Goal: Information Seeking & Learning: Learn about a topic

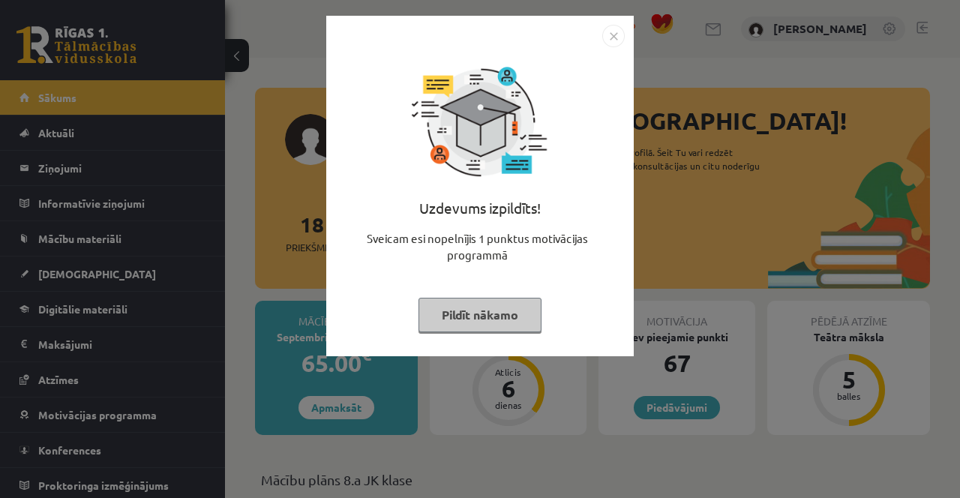
click at [809, 223] on div "Uzdevums izpildīts! Sveicam esi nopelnījis 1 punktus motivācijas programmā Pild…" at bounding box center [480, 249] width 960 height 498
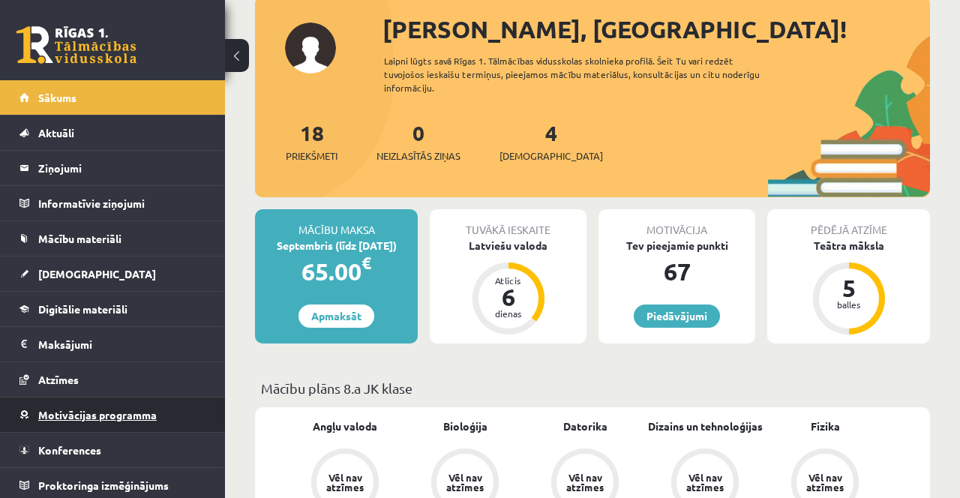
scroll to position [91, 0]
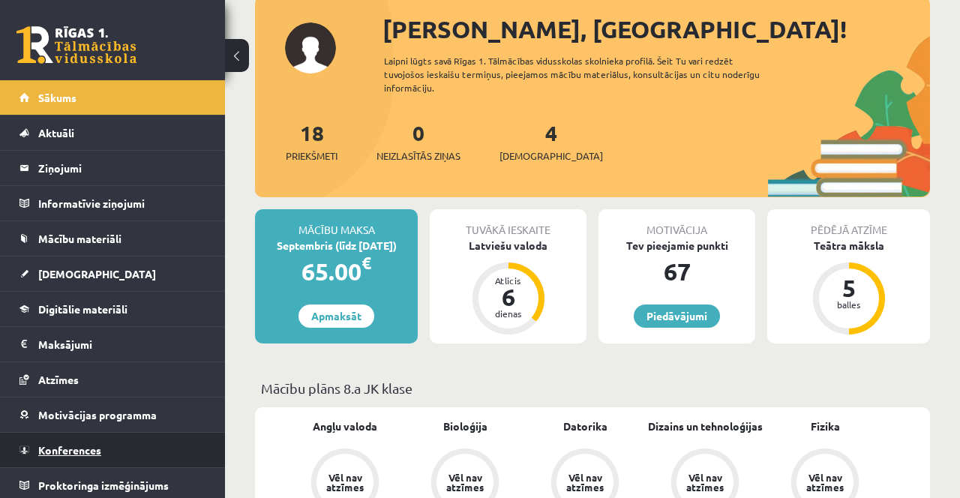
click at [97, 454] on span "Konferences" at bounding box center [69, 449] width 63 height 13
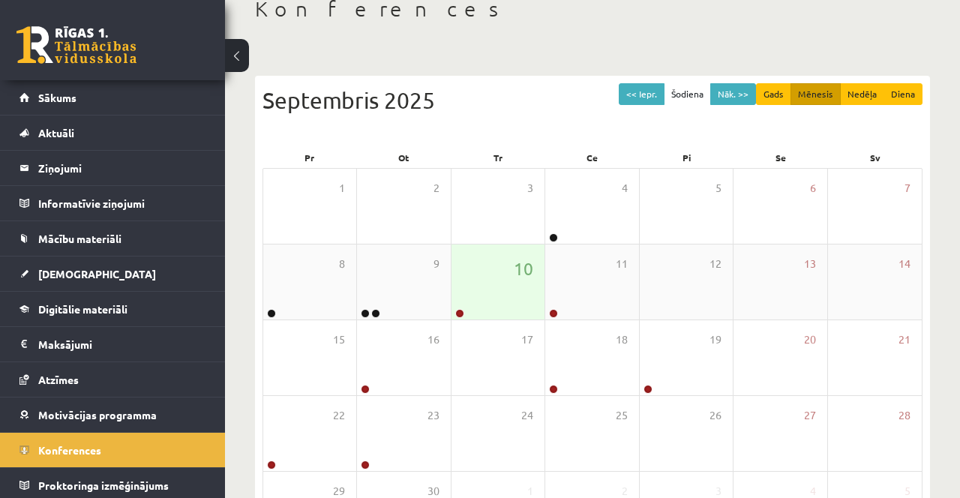
click at [459, 315] on link at bounding box center [459, 313] width 9 height 9
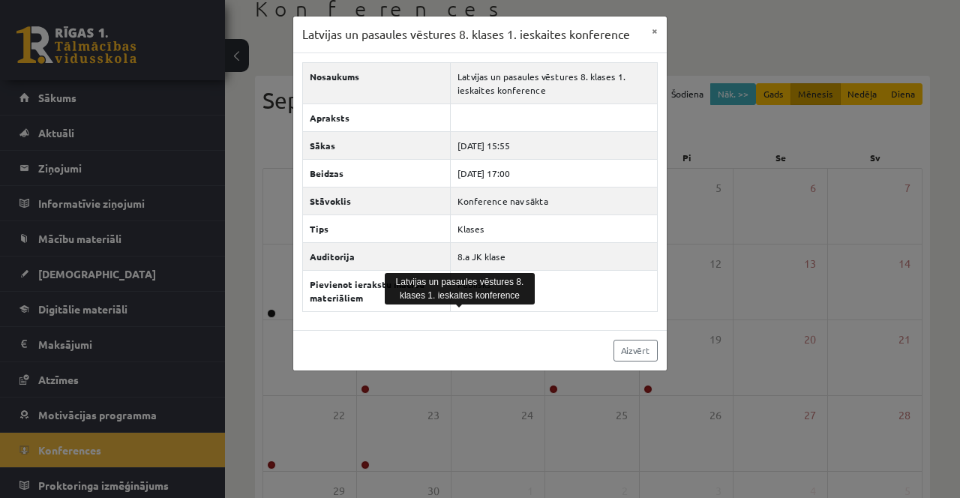
click at [733, 350] on div "Latvijas un pasaules vēstures 8. klases 1. ieskaites konference × Nosaukums Lat…" at bounding box center [480, 249] width 960 height 498
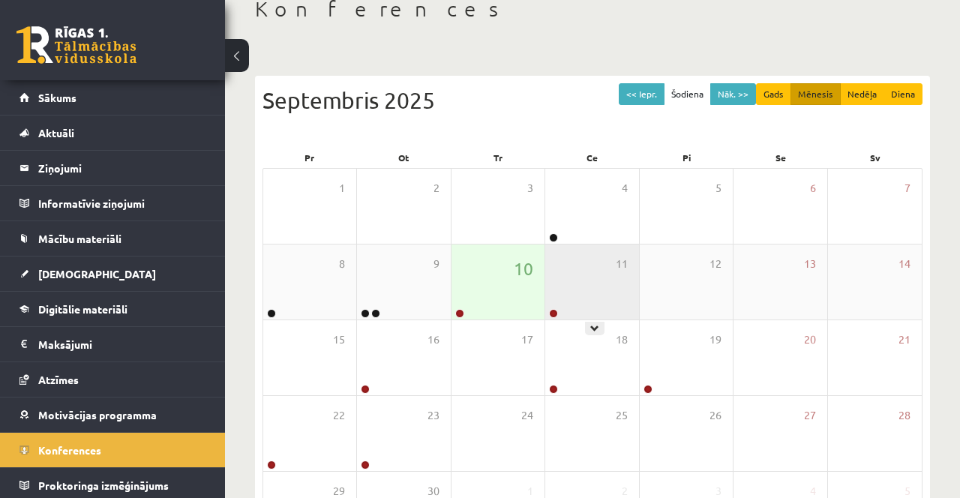
click at [564, 310] on div "11" at bounding box center [591, 281] width 93 height 75
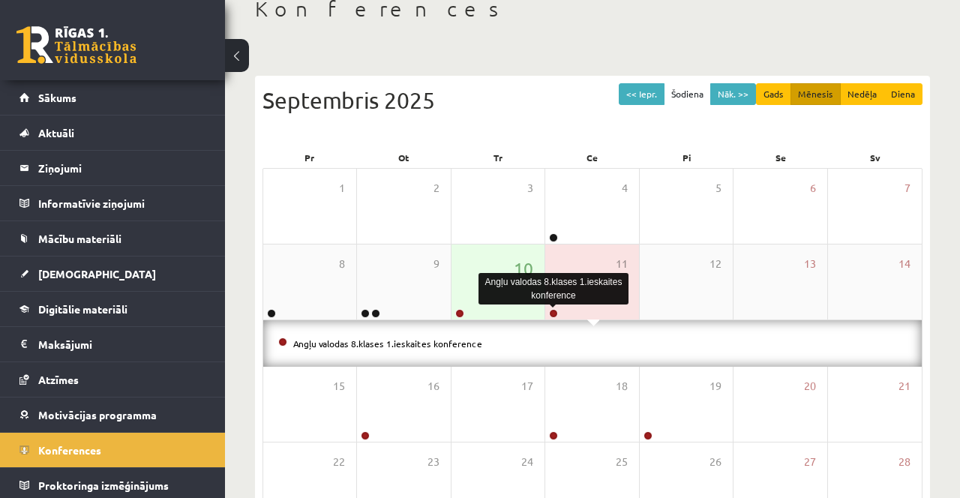
click at [556, 317] on div at bounding box center [552, 314] width 14 height 10
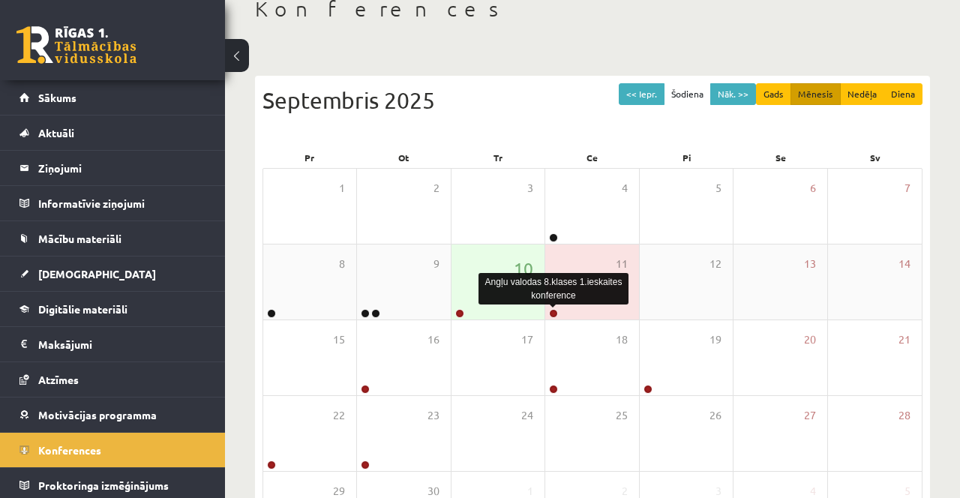
click at [554, 312] on link at bounding box center [553, 313] width 9 height 9
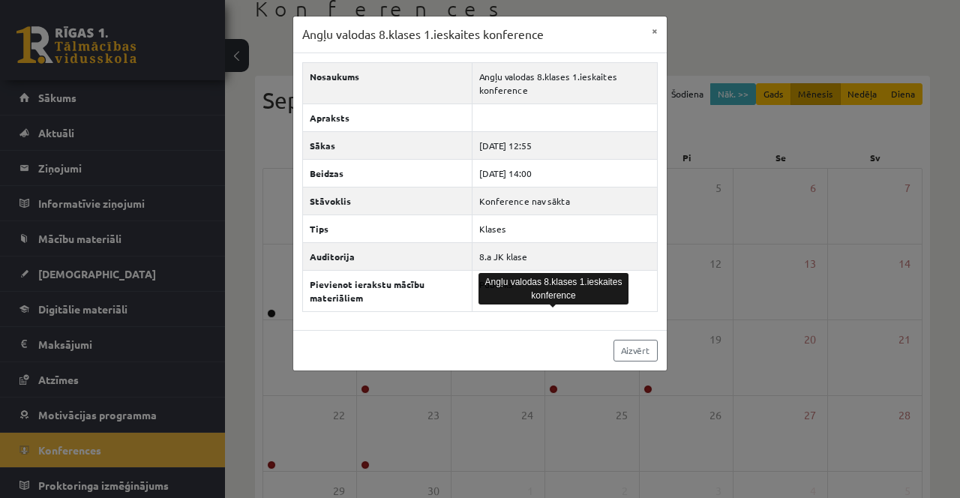
click at [718, 351] on div "Angļu valodas 8.klases 1.ieskaites konference × Nosaukums Angļu valodas 8.klase…" at bounding box center [480, 249] width 960 height 498
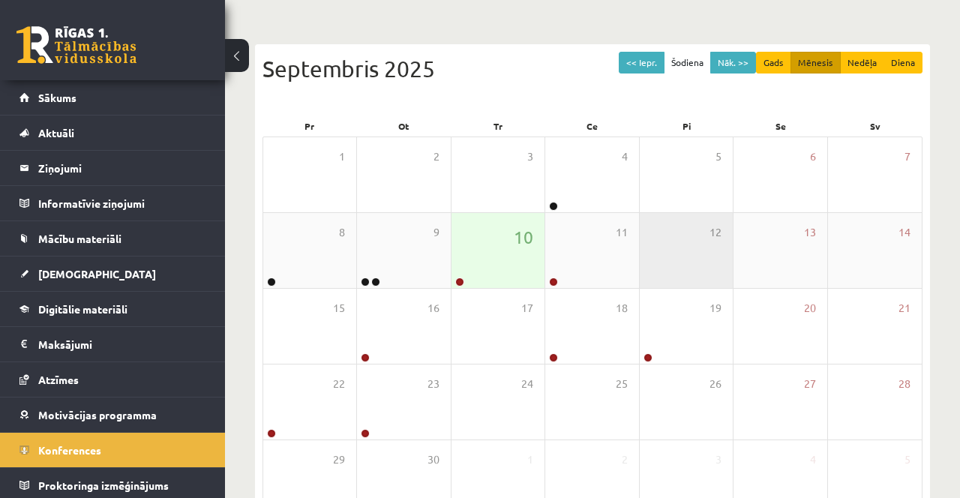
scroll to position [170, 0]
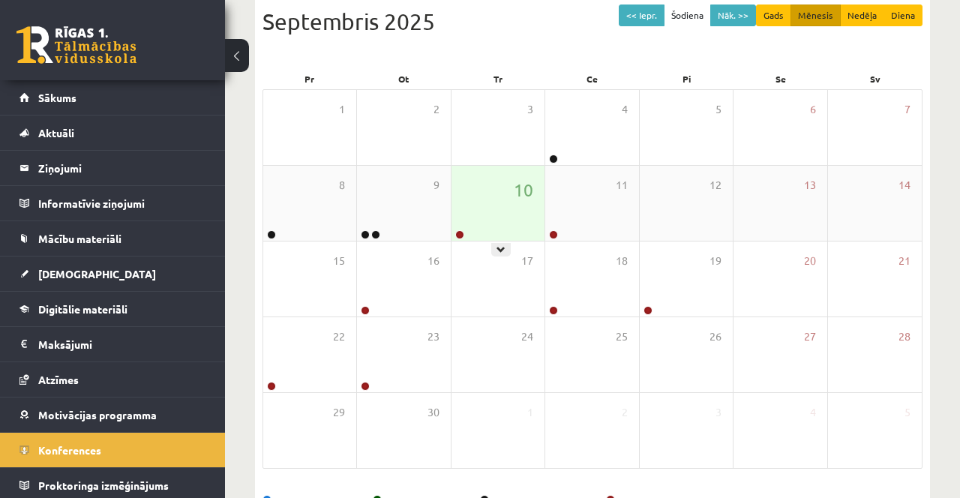
click at [466, 233] on div "10" at bounding box center [497, 203] width 93 height 75
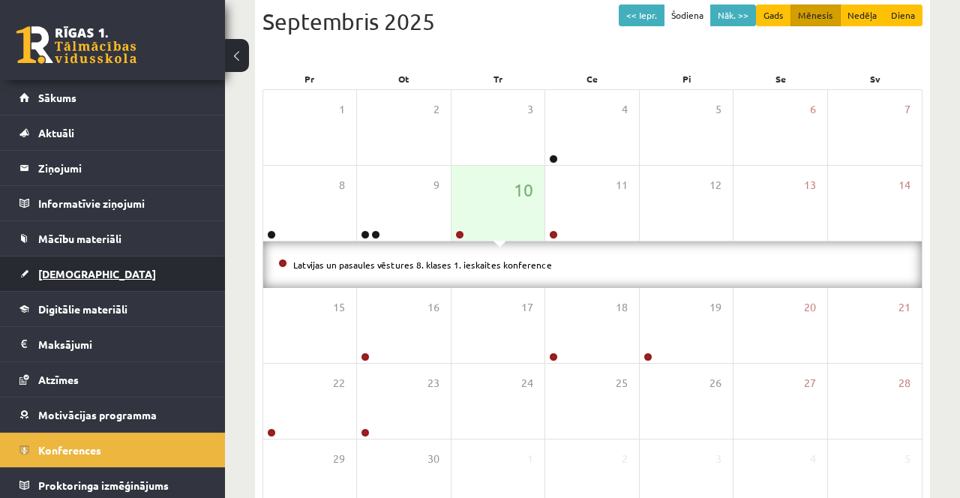
click at [97, 268] on link "[DEMOGRAPHIC_DATA]" at bounding box center [112, 273] width 187 height 34
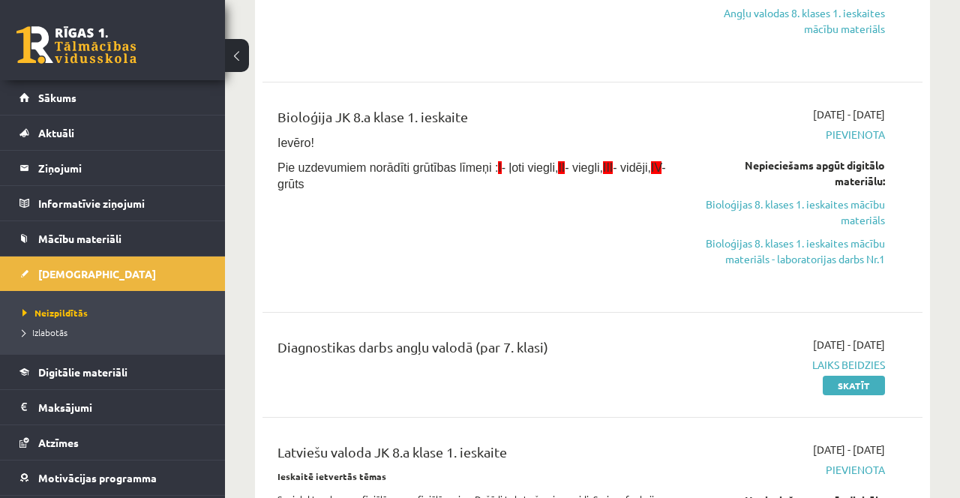
scroll to position [299, 0]
click at [862, 220] on link "Bioloģijas 8. klases 1. ieskaites mācību materiāls" at bounding box center [790, 211] width 187 height 31
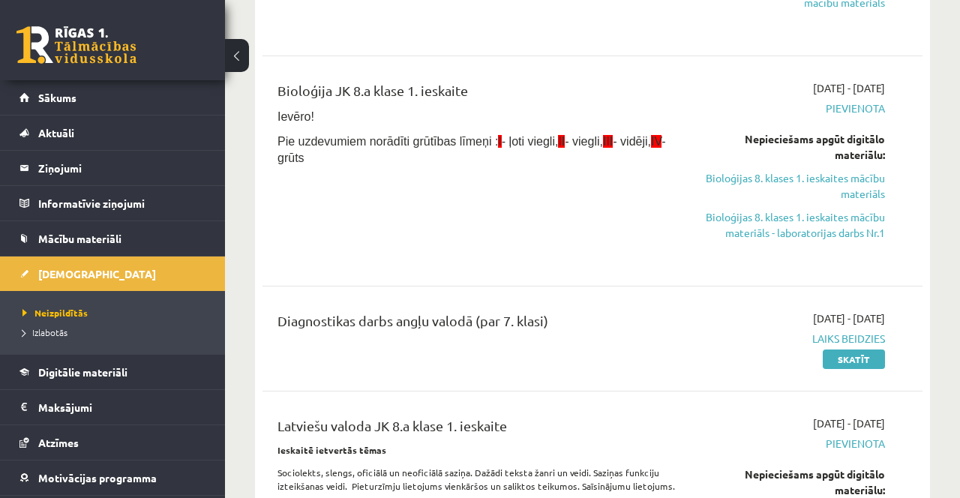
scroll to position [295, 0]
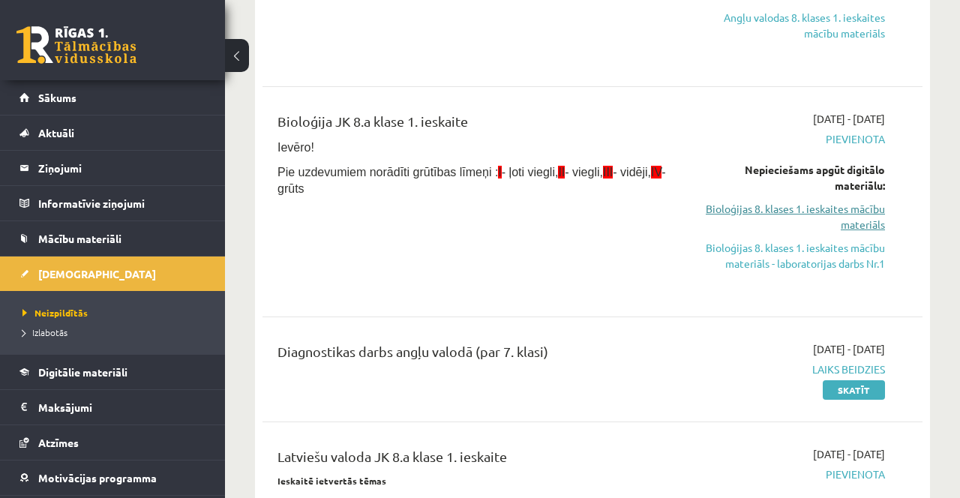
click at [862, 219] on link "Bioloģijas 8. klases 1. ieskaites mācību materiāls" at bounding box center [790, 216] width 187 height 31
click at [826, 265] on link "Bioloģijas 8. klases 1. ieskaites mācību materiāls - laboratorijas darbs Nr.1" at bounding box center [790, 255] width 187 height 31
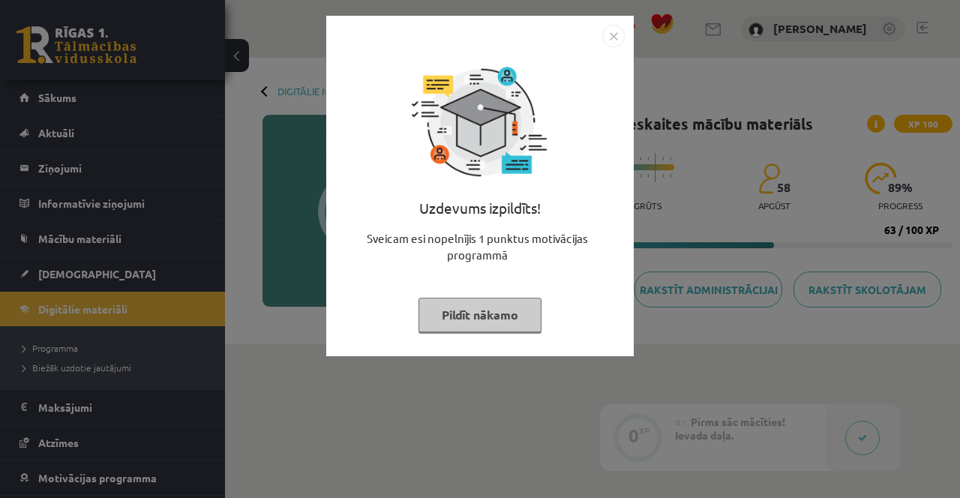
click at [721, 349] on div "Uzdevums izpildīts! Sveicam esi nopelnījis 1 punktus motivācijas programmā Pild…" at bounding box center [480, 249] width 960 height 498
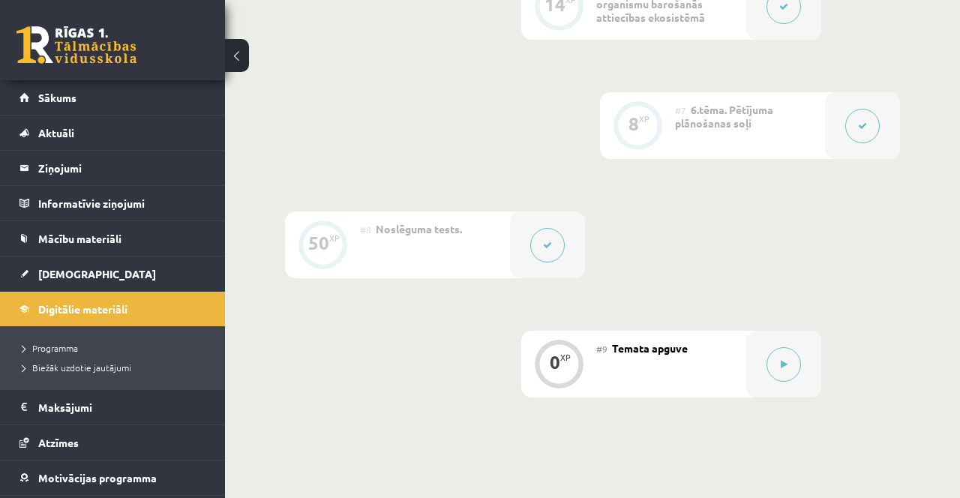
scroll to position [1151, 0]
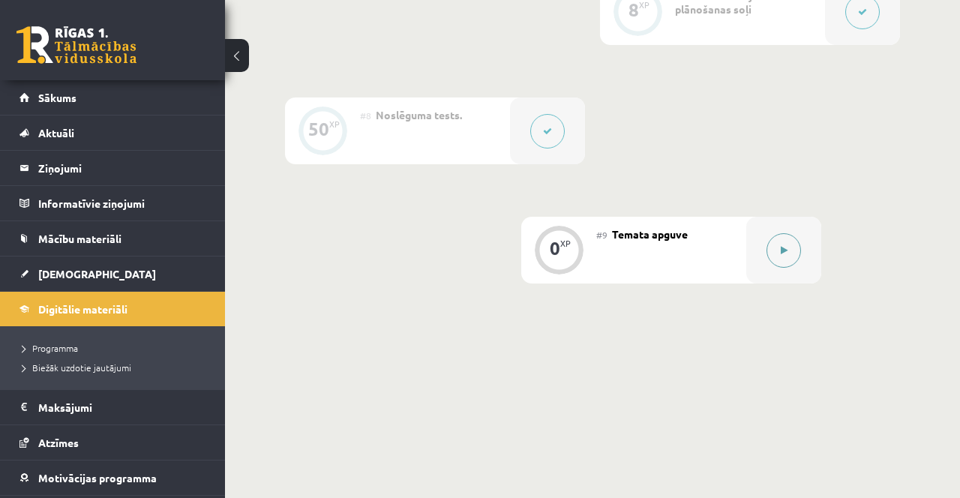
click at [784, 256] on button at bounding box center [783, 250] width 34 height 34
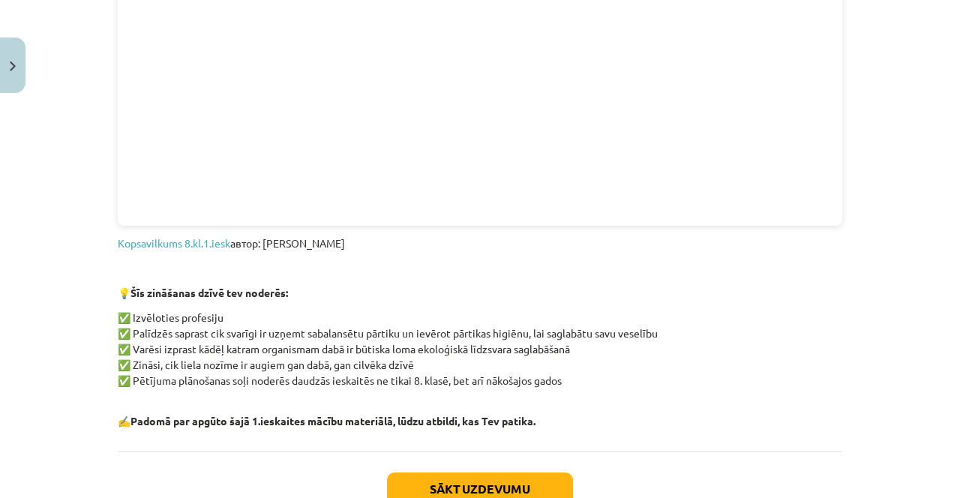
scroll to position [1252, 0]
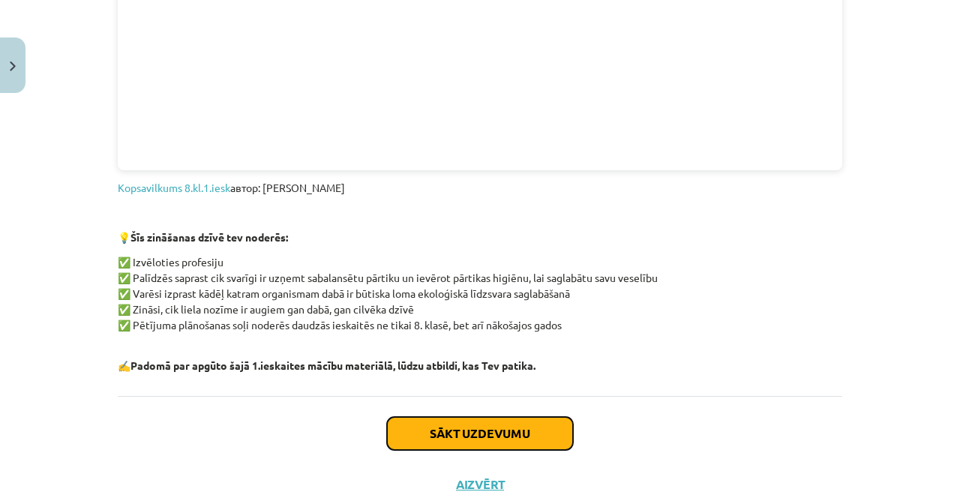
click at [508, 429] on button "Sākt uzdevumu" at bounding box center [480, 433] width 186 height 33
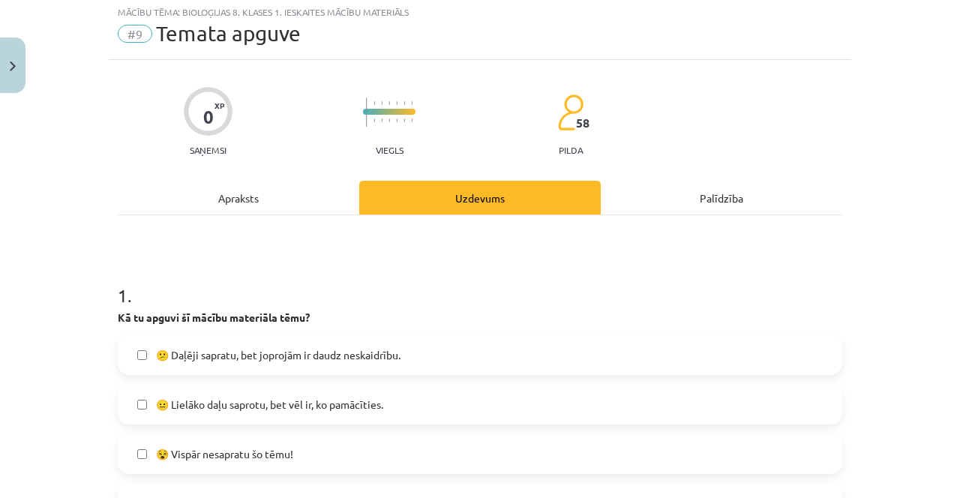
scroll to position [37, 0]
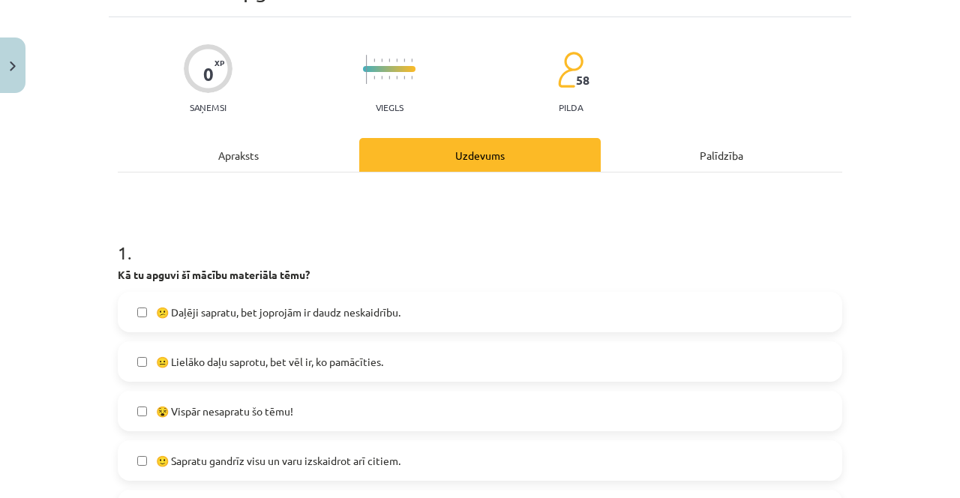
click at [561, 369] on label "😐 Lielāko daļu saprotu, bet vēl ir, ko pamācīties." at bounding box center [479, 361] width 721 height 37
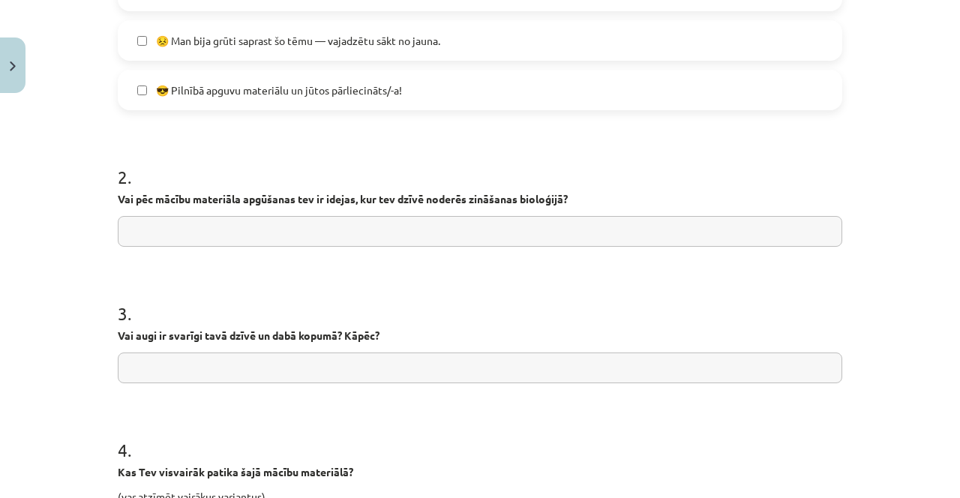
scroll to position [555, 0]
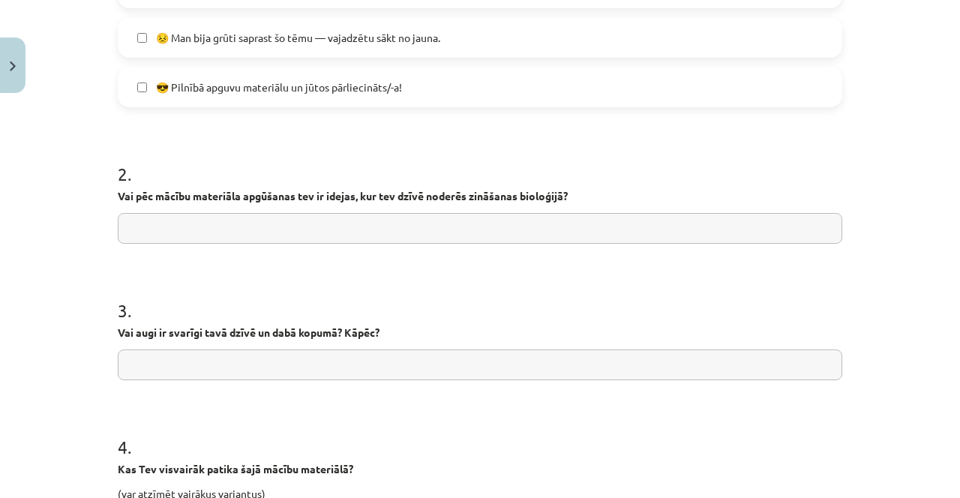
click at [562, 229] on input "text" at bounding box center [480, 228] width 724 height 31
type input "**"
click at [387, 366] on input "text" at bounding box center [480, 364] width 724 height 31
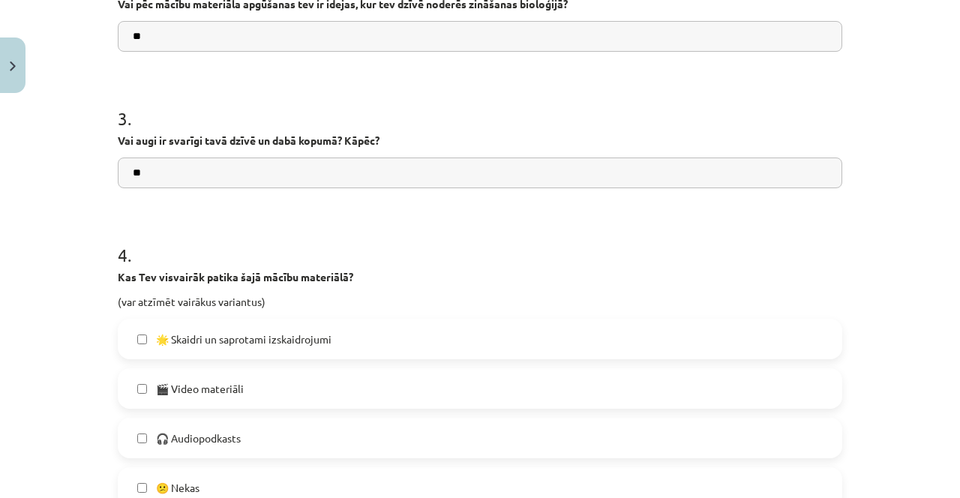
scroll to position [777, 0]
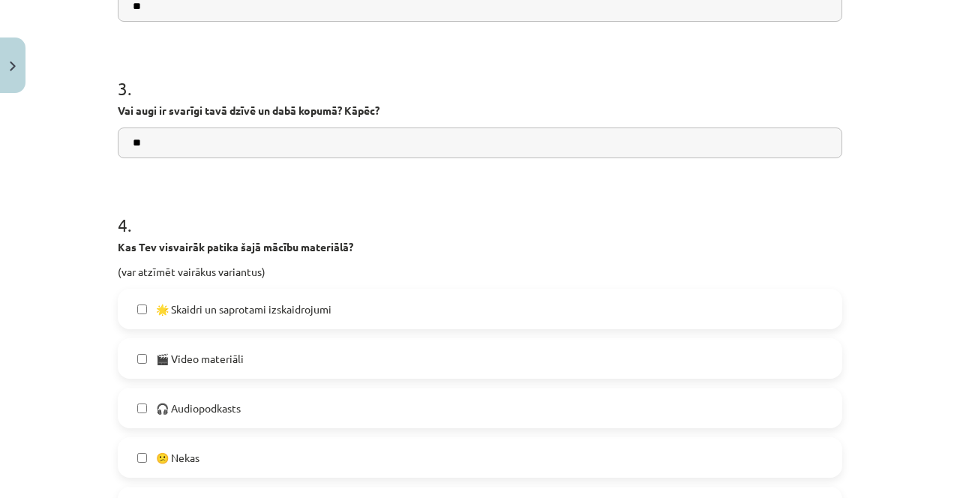
type input "**"
click at [820, 219] on h1 "4 ." at bounding box center [480, 211] width 724 height 46
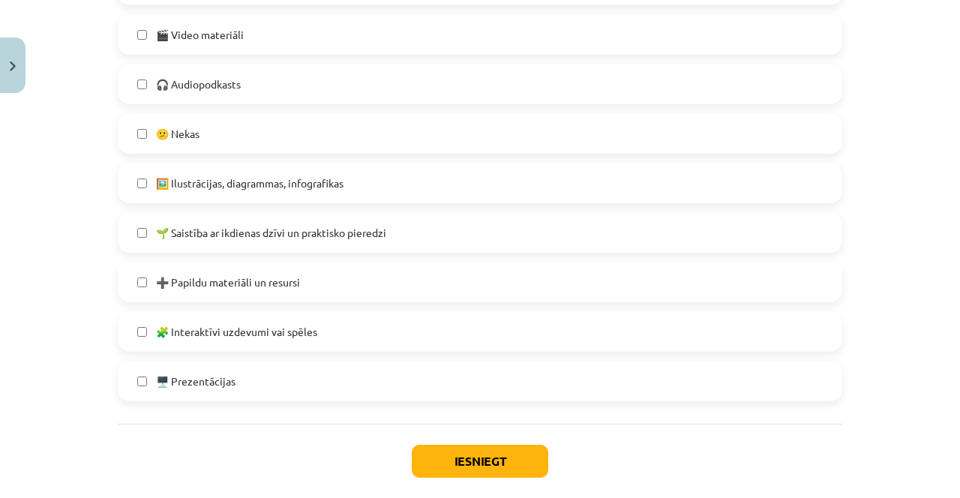
scroll to position [1129, 0]
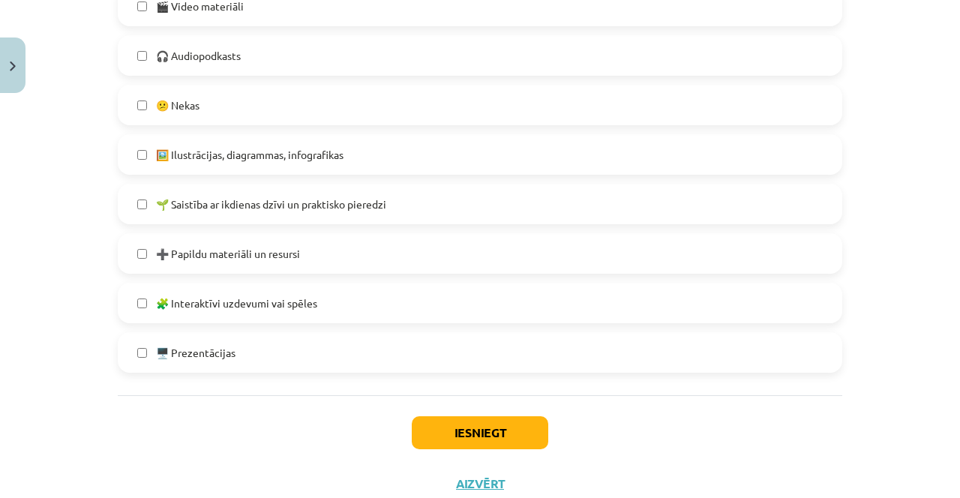
click at [458, 206] on label "🌱 Saistība ar ikdienas dzīvi un praktisko pieredzi" at bounding box center [479, 203] width 721 height 37
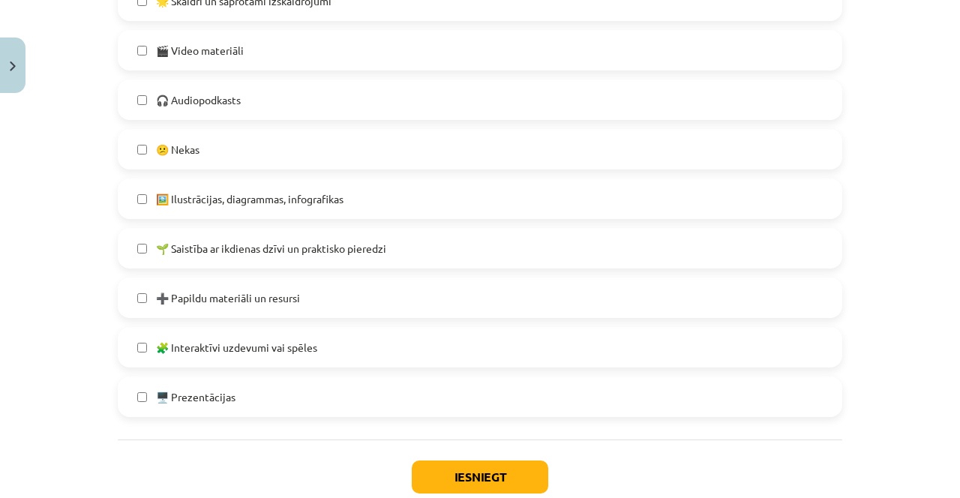
scroll to position [1087, 0]
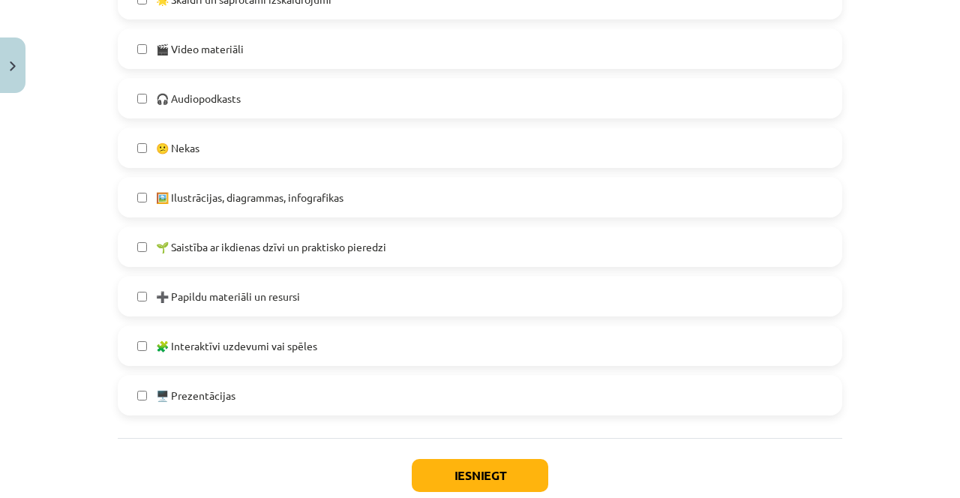
click at [473, 59] on label "🎬 Video materiāli" at bounding box center [479, 48] width 721 height 37
click at [563, 340] on label "🧩 Interaktīvi uzdevumi vai spēles" at bounding box center [479, 345] width 721 height 37
click at [511, 475] on button "Iesniegt" at bounding box center [480, 475] width 136 height 33
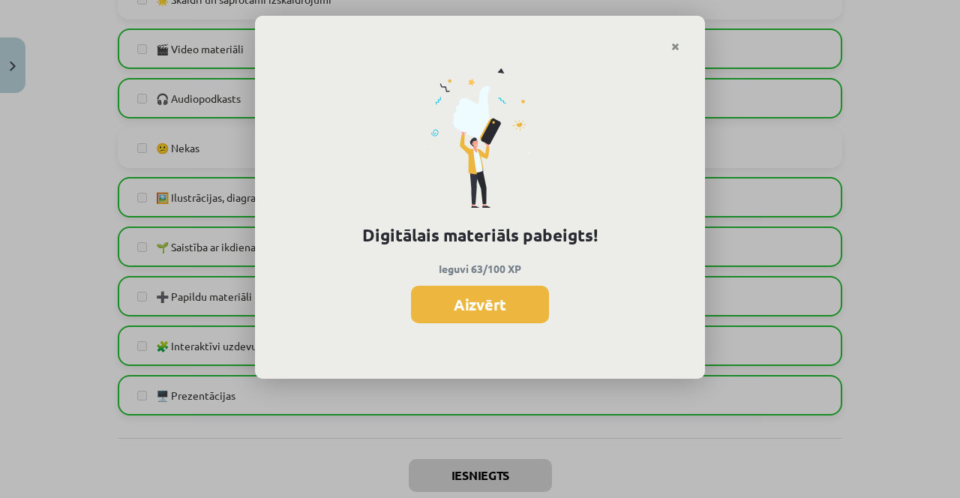
click at [527, 304] on button "Aizvērt" at bounding box center [480, 304] width 138 height 37
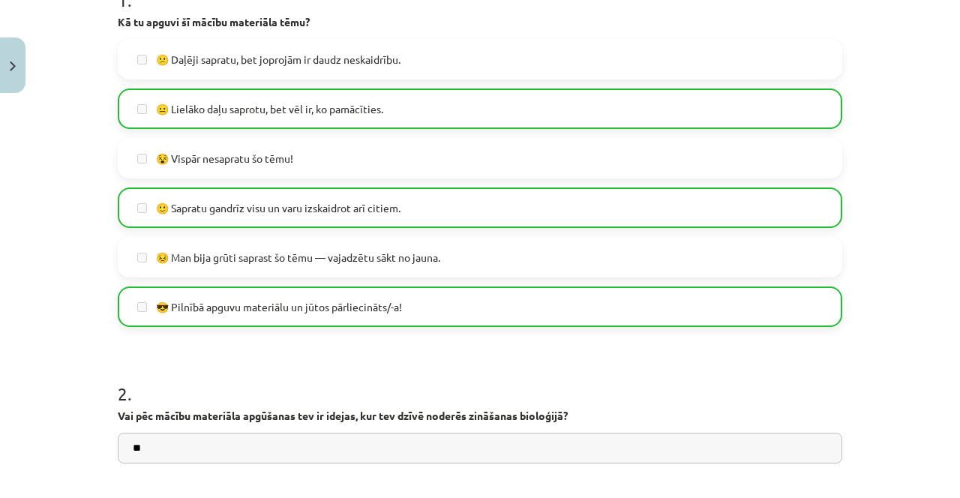
scroll to position [334, 0]
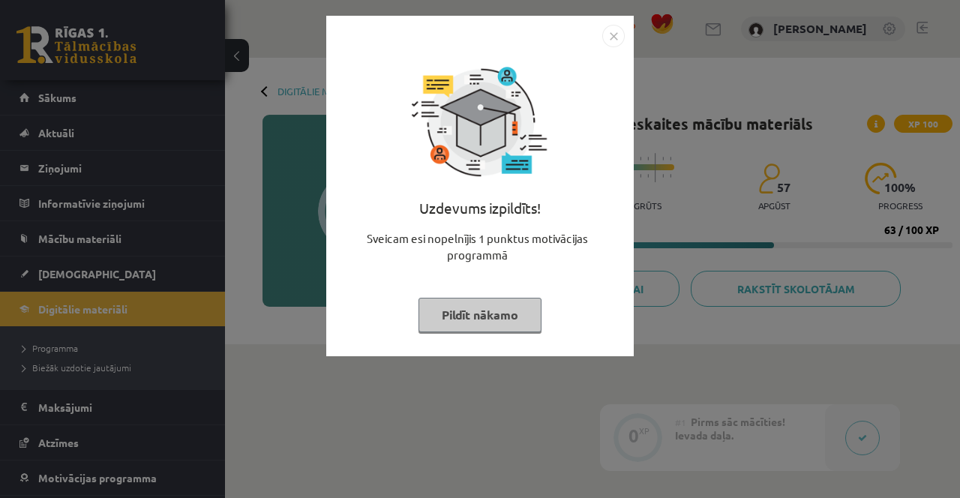
click at [623, 34] on img "Close" at bounding box center [613, 36] width 22 height 22
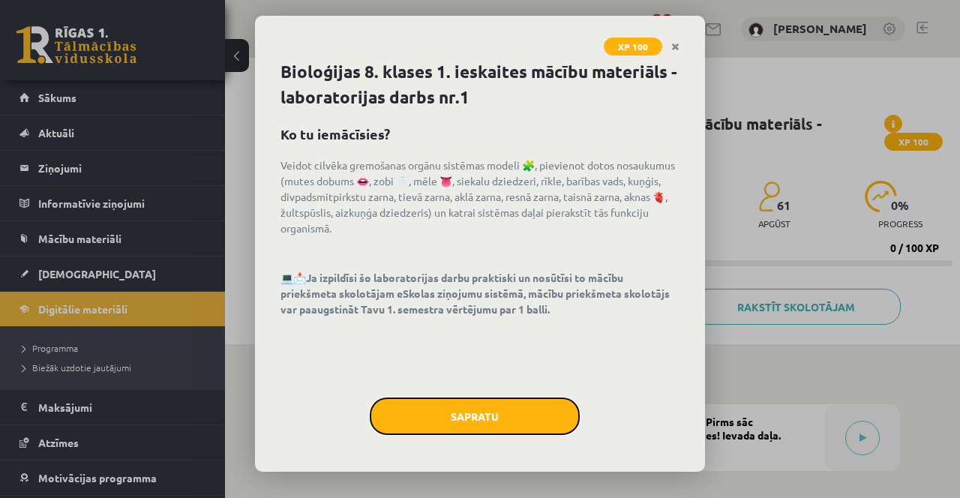
click at [528, 418] on button "Sapratu" at bounding box center [475, 415] width 210 height 37
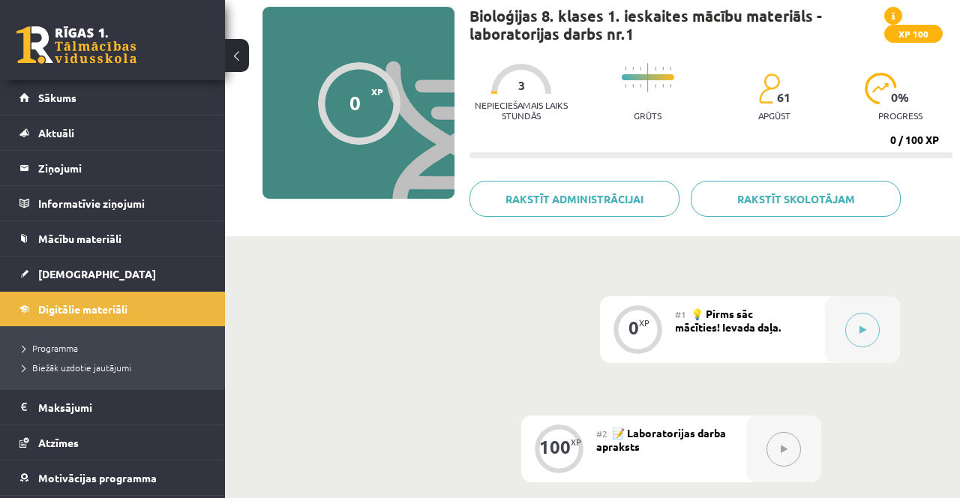
scroll to position [107, 0]
click at [858, 321] on button at bounding box center [862, 330] width 34 height 34
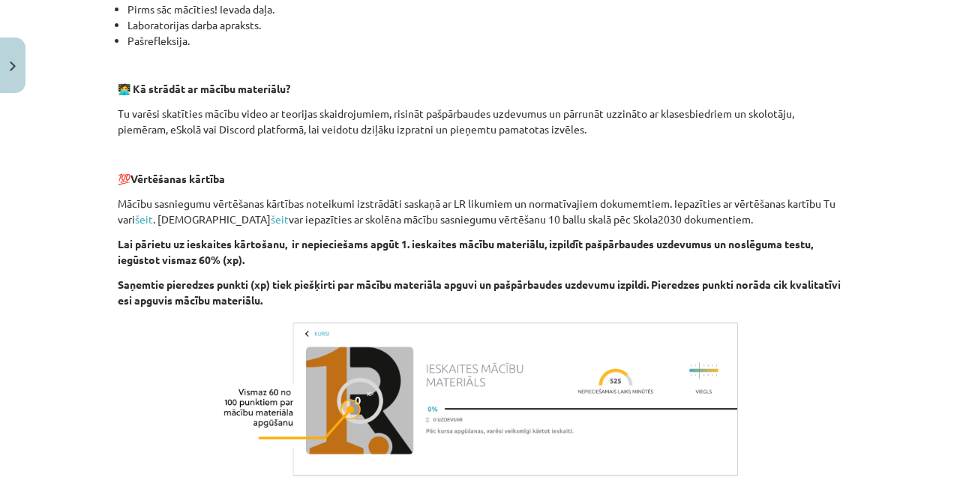
scroll to position [490, 0]
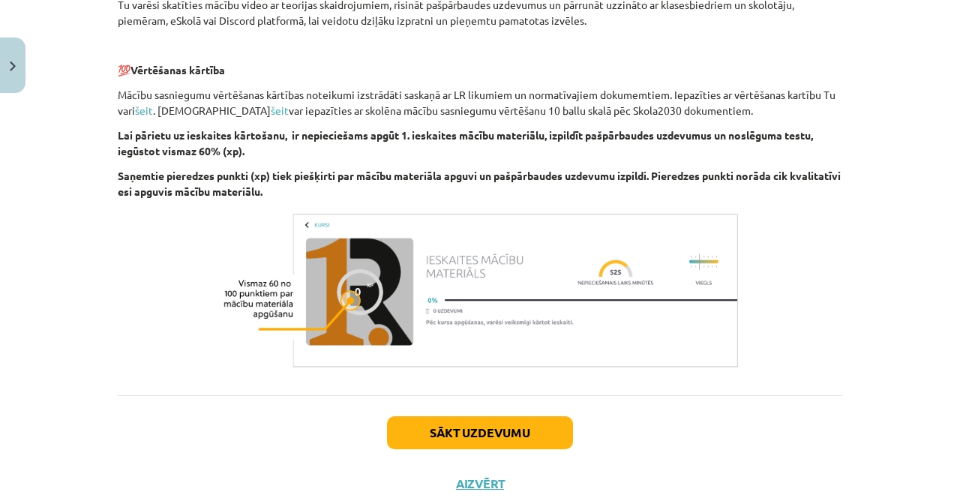
click at [522, 435] on button "Sākt uzdevumu" at bounding box center [480, 432] width 186 height 33
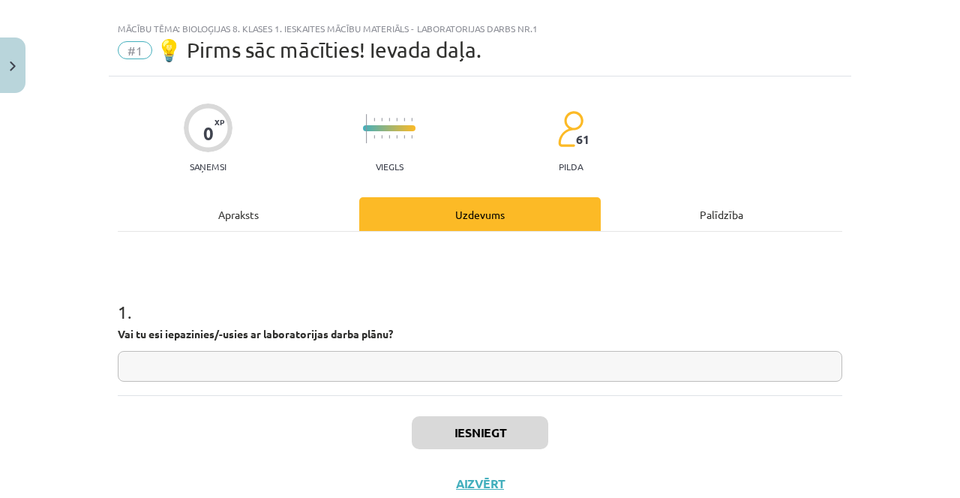
click at [580, 361] on input "text" at bounding box center [480, 366] width 724 height 31
click at [661, 354] on input "text" at bounding box center [480, 366] width 724 height 31
click at [700, 326] on p "Vai tu esi iepazinies/-usies ar laboratorijas darba plānu?" at bounding box center [480, 334] width 724 height 16
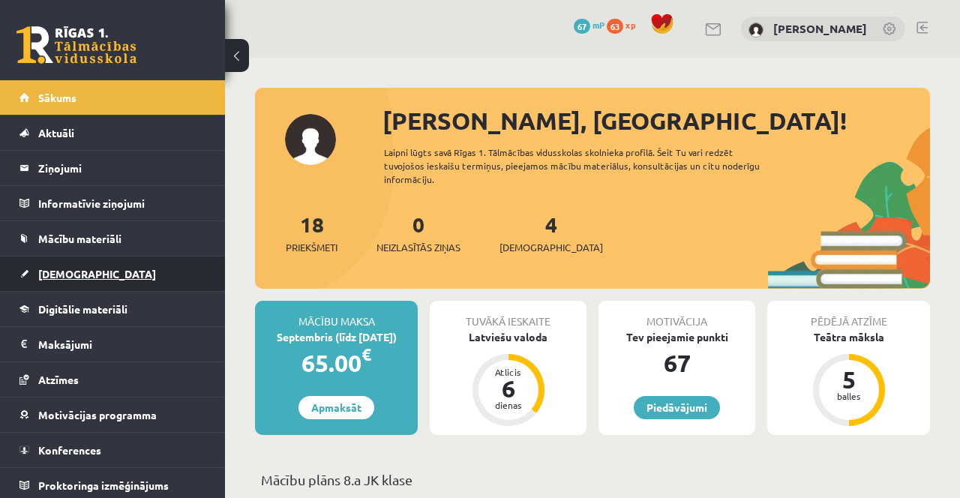
click at [168, 288] on link "[DEMOGRAPHIC_DATA]" at bounding box center [112, 273] width 187 height 34
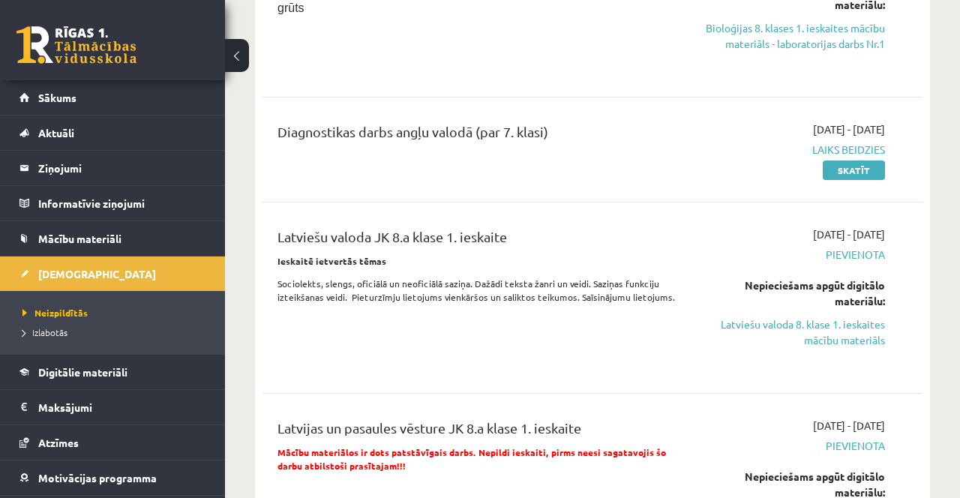
scroll to position [478, 0]
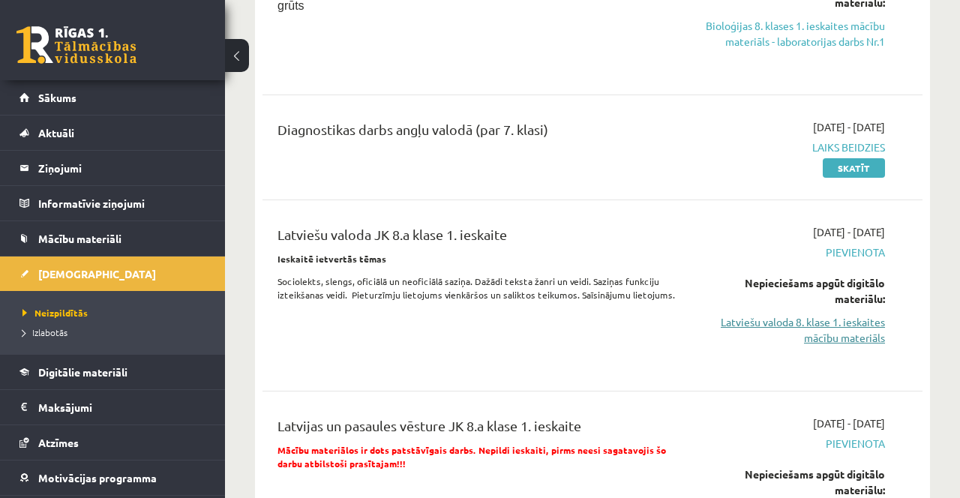
click at [854, 328] on link "Latviešu valoda 8. klase 1. ieskaites mācību materiāls" at bounding box center [790, 329] width 187 height 31
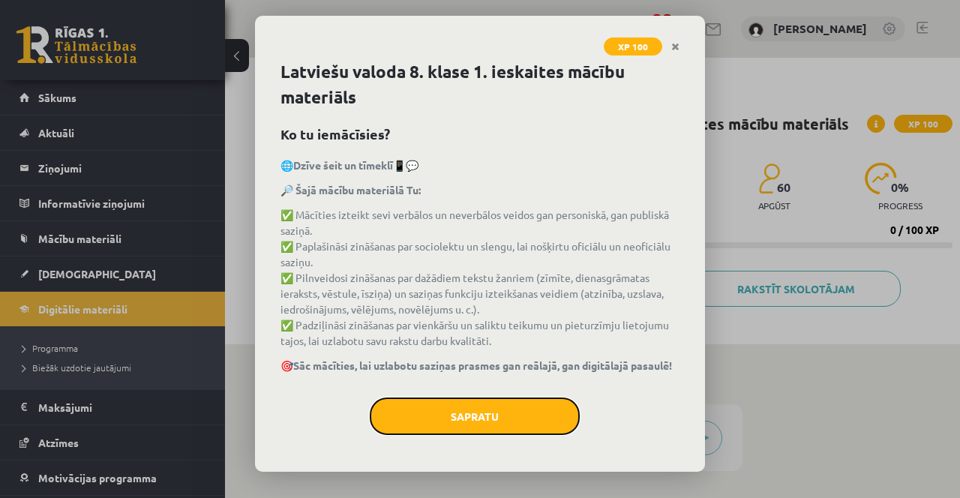
click at [555, 414] on button "Sapratu" at bounding box center [475, 415] width 210 height 37
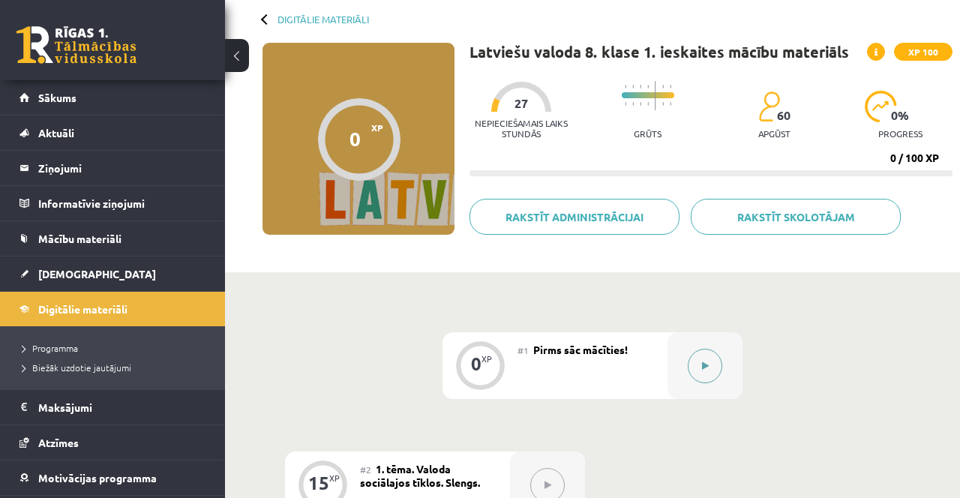
scroll to position [62, 0]
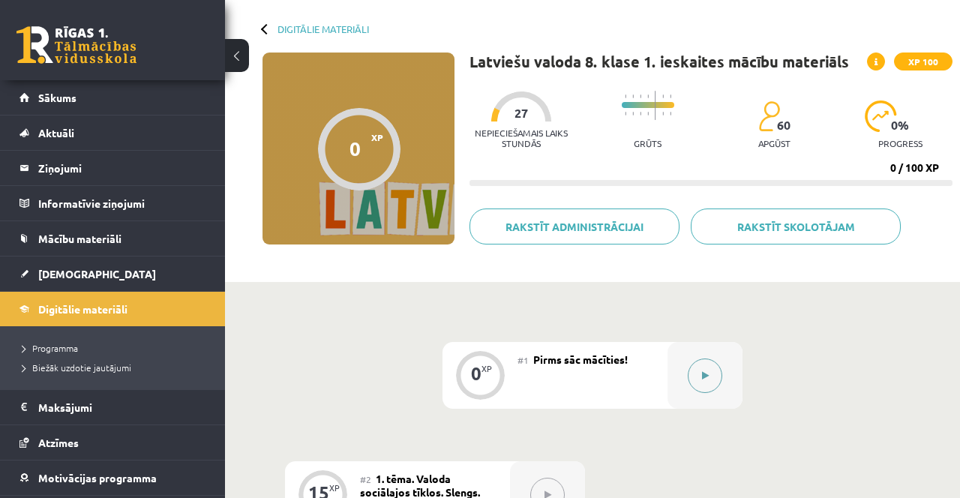
click at [699, 370] on button at bounding box center [705, 375] width 34 height 34
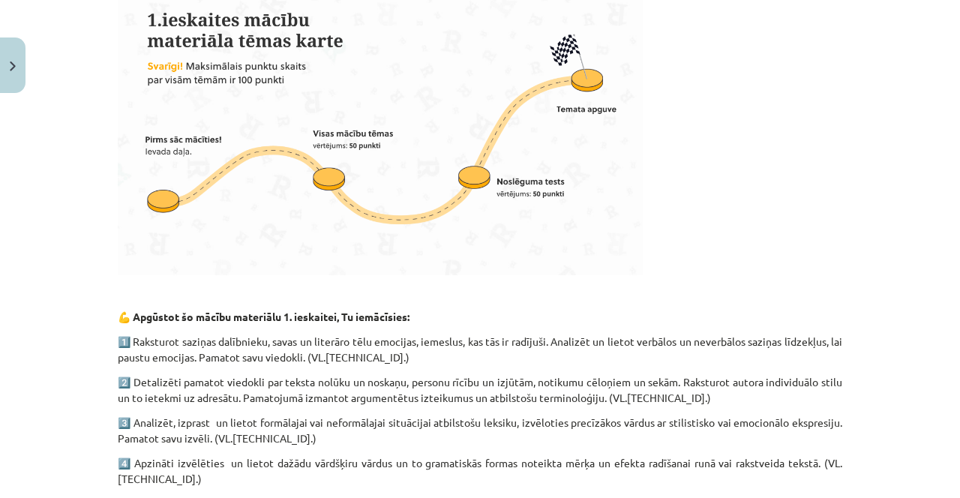
scroll to position [1131, 0]
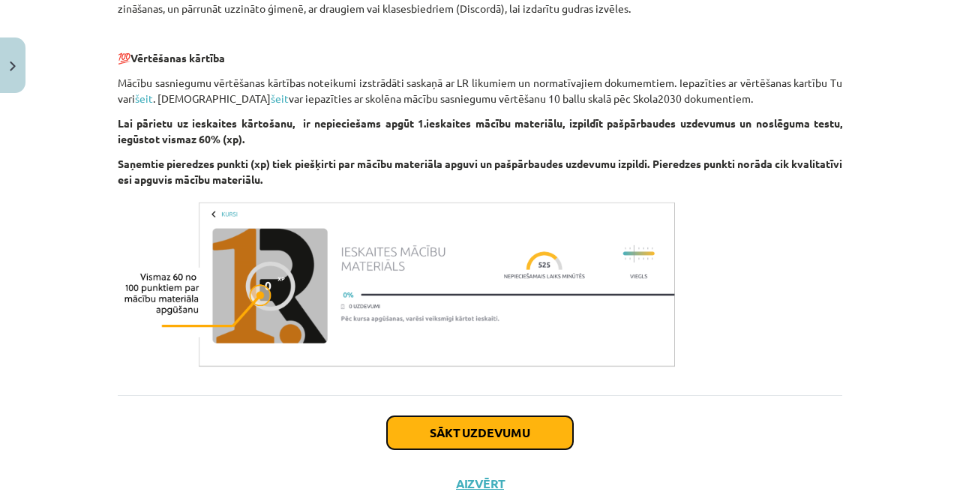
click at [525, 426] on button "Sākt uzdevumu" at bounding box center [480, 432] width 186 height 33
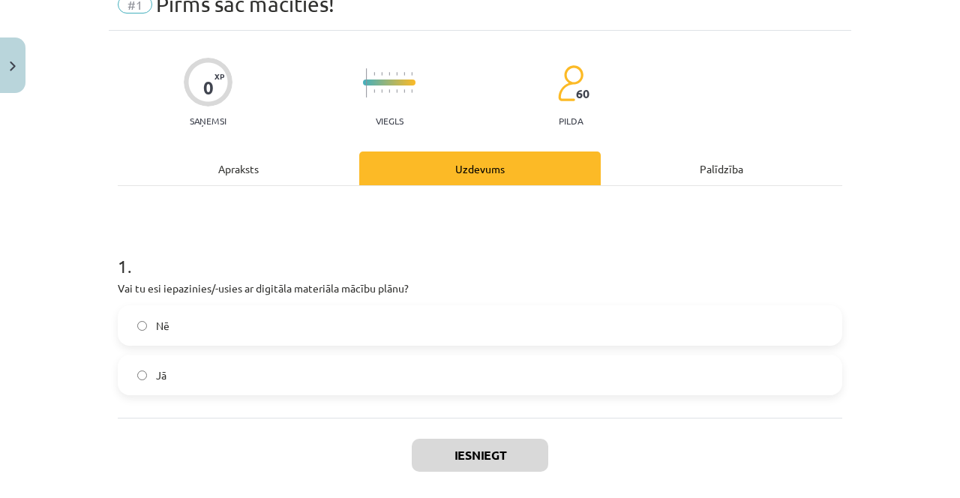
scroll to position [73, 0]
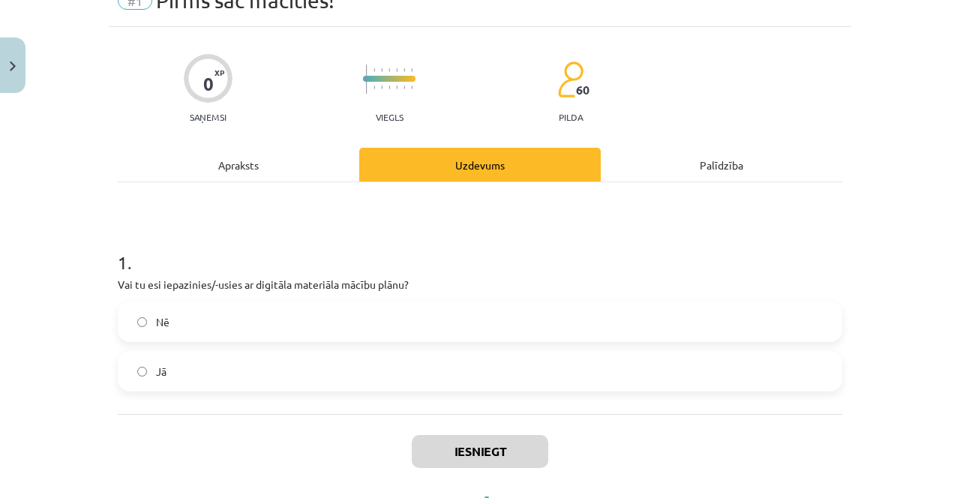
click at [548, 328] on label "Nē" at bounding box center [479, 321] width 721 height 37
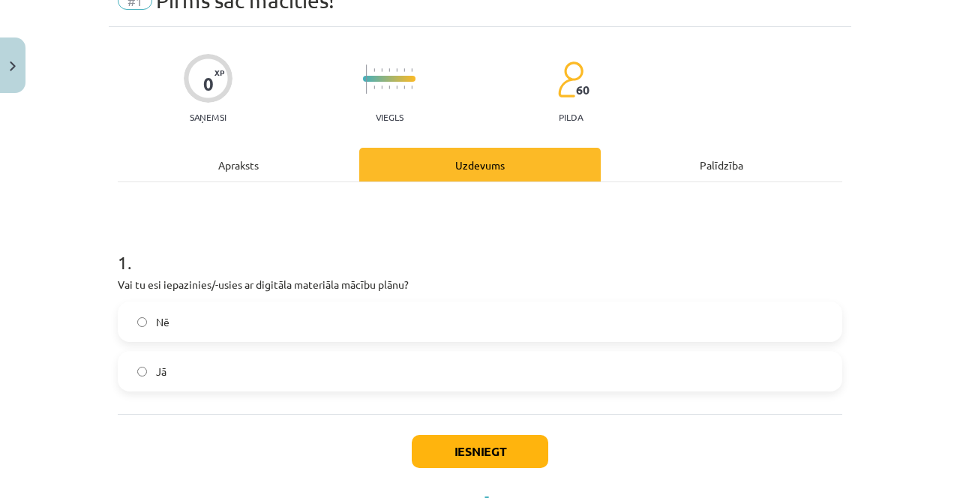
click at [538, 385] on label "Jā" at bounding box center [479, 370] width 721 height 37
click at [504, 450] on button "Iesniegt" at bounding box center [480, 451] width 136 height 33
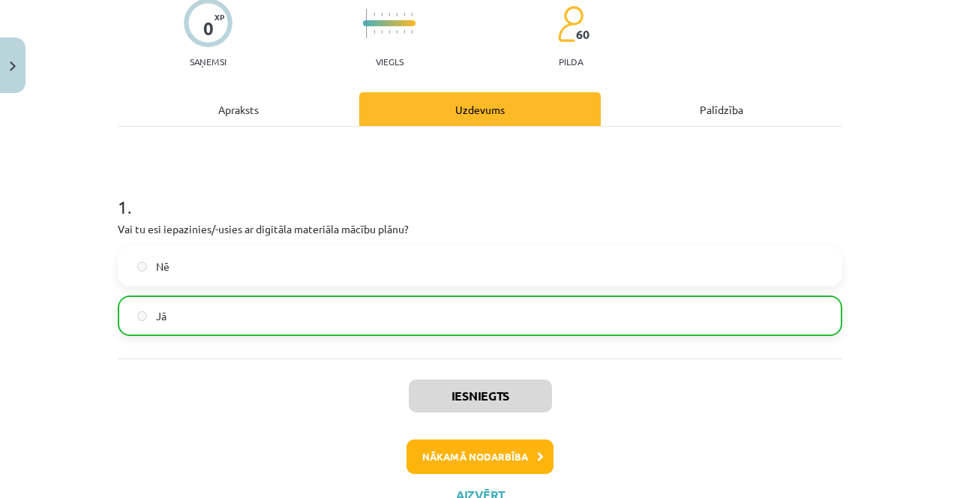
scroll to position [139, 0]
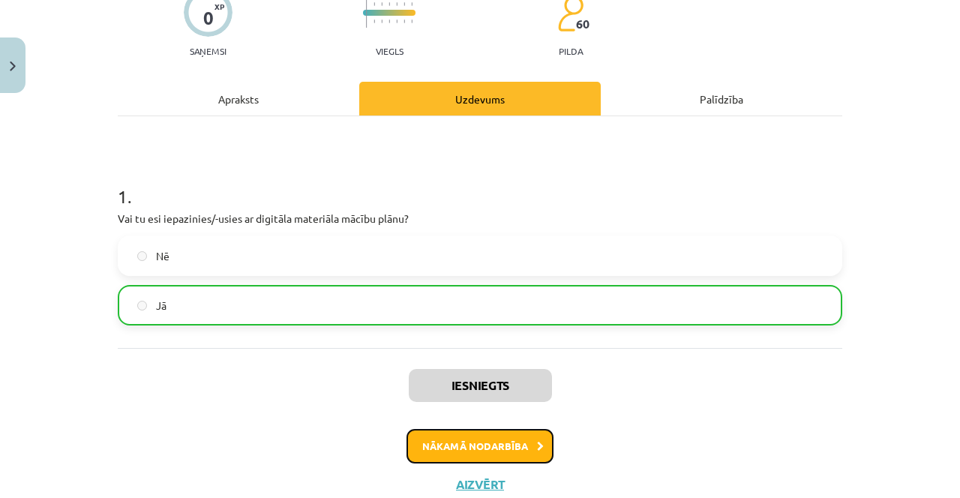
click at [538, 449] on icon at bounding box center [540, 447] width 7 height 10
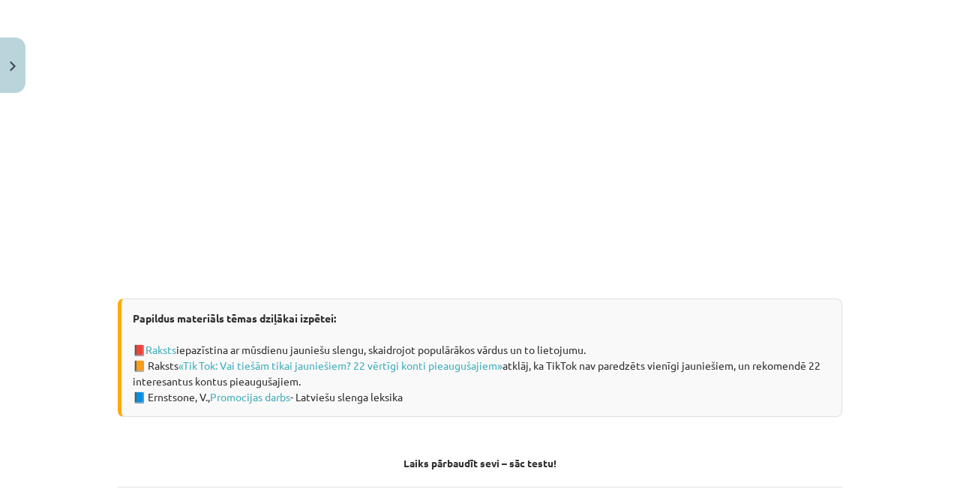
scroll to position [933, 0]
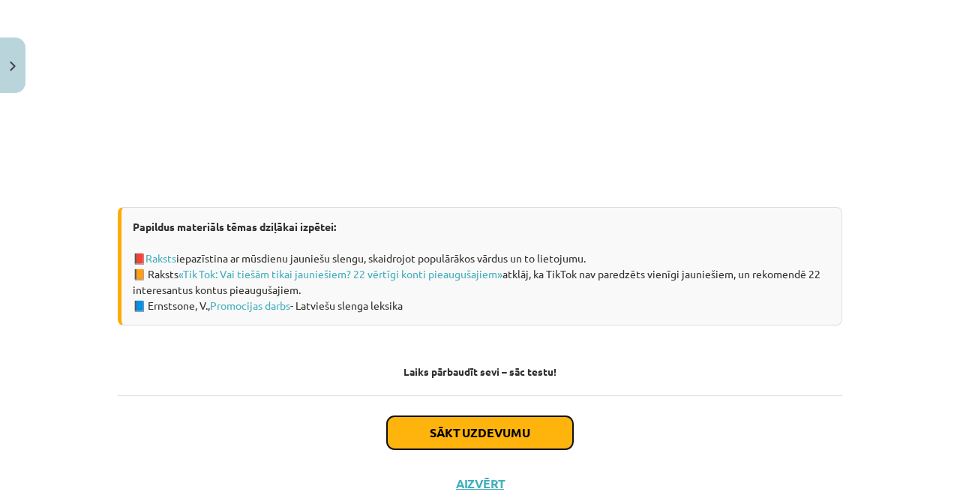
click at [541, 436] on button "Sākt uzdevumu" at bounding box center [480, 432] width 186 height 33
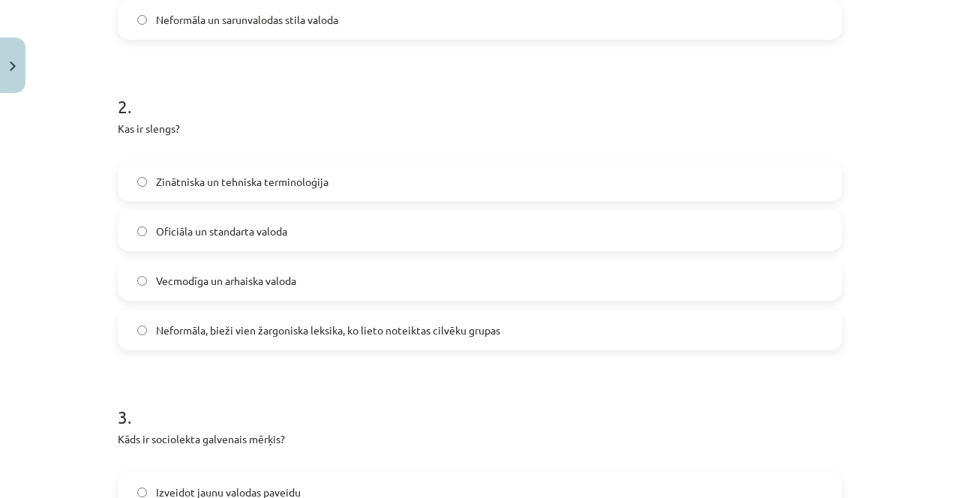
scroll to position [543, 0]
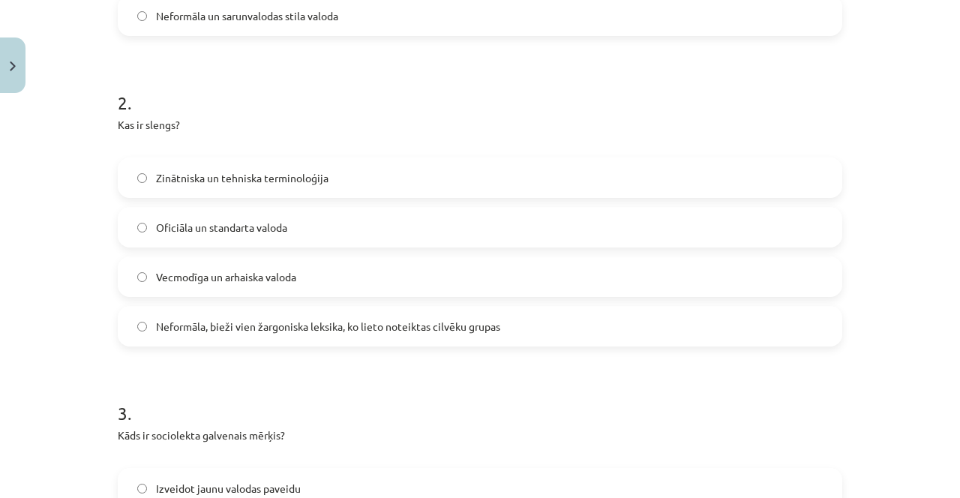
click at [538, 325] on label "Neformāla, bieži vien žargoniska leksika, ko lieto noteiktas cilvēku grupas" at bounding box center [479, 325] width 721 height 37
click at [534, 322] on label "Neformāla, bieži vien žargoniska leksika, ko lieto noteiktas cilvēku grupas" at bounding box center [479, 325] width 721 height 37
click at [589, 316] on label "Neformāla, bieži vien žargoniska leksika, ko lieto noteiktas cilvēku grupas" at bounding box center [479, 325] width 721 height 37
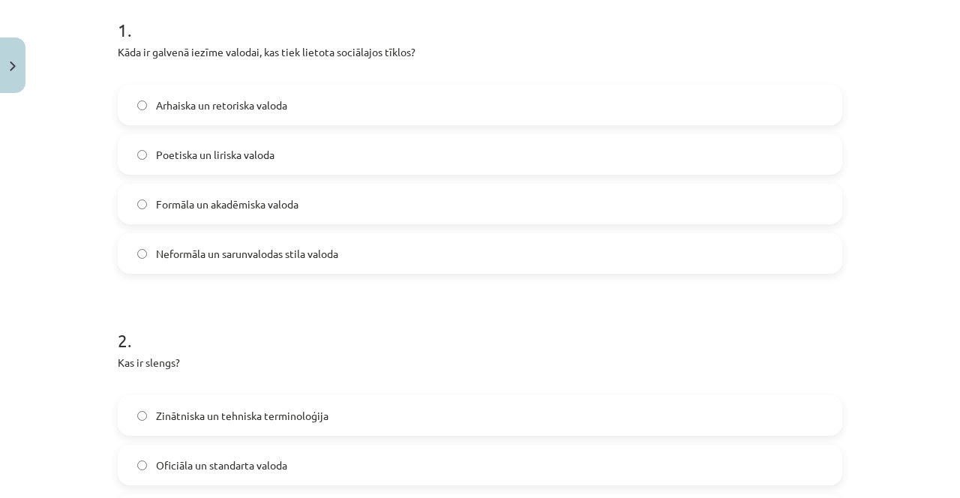
scroll to position [288, 0]
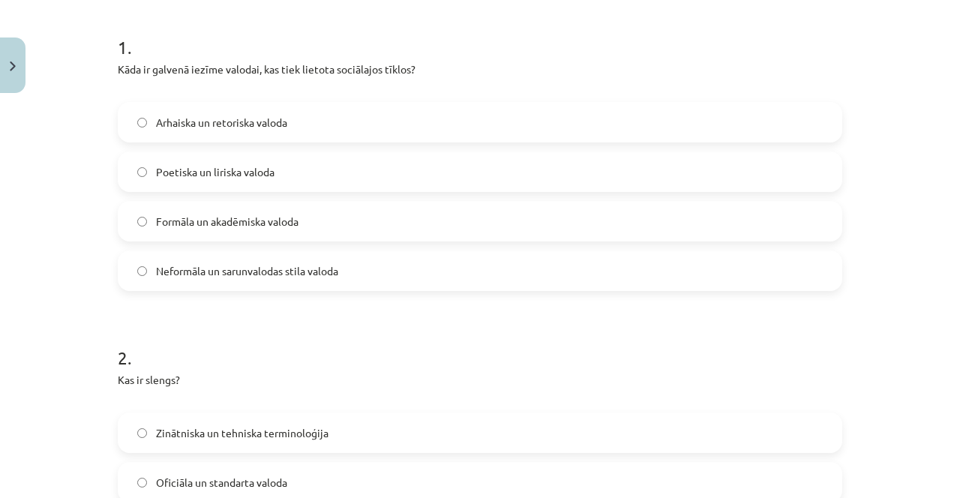
click at [637, 179] on label "Poetiska un liriska valoda" at bounding box center [479, 171] width 721 height 37
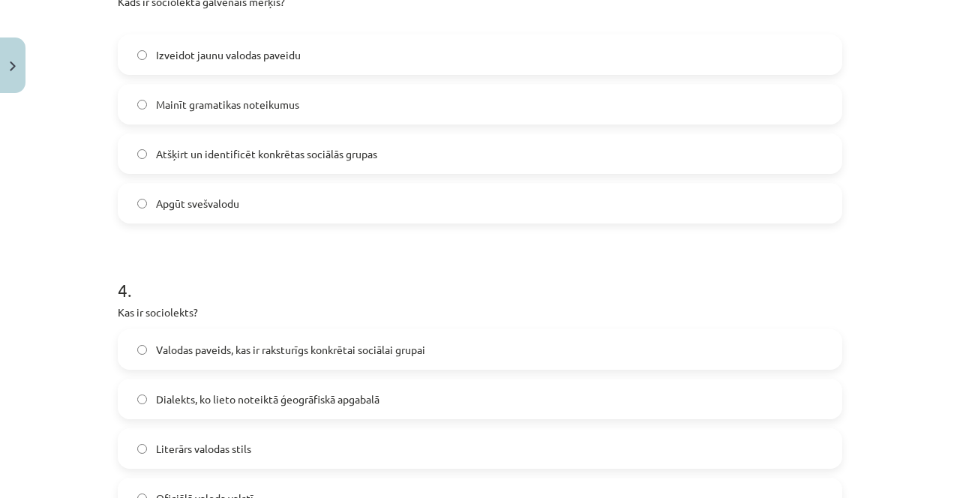
scroll to position [988, 0]
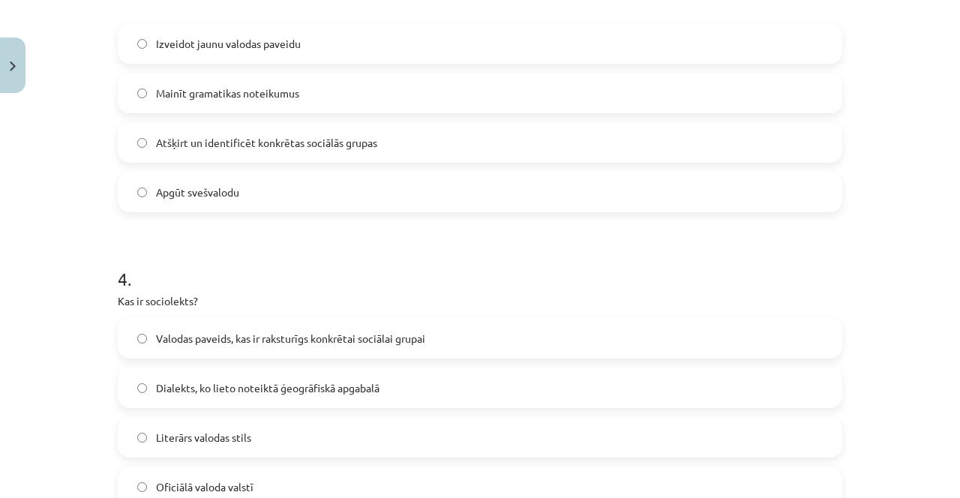
click at [349, 333] on span "Valodas paveids, kas ir raksturīgs konkrētai sociālai grupai" at bounding box center [290, 339] width 269 height 16
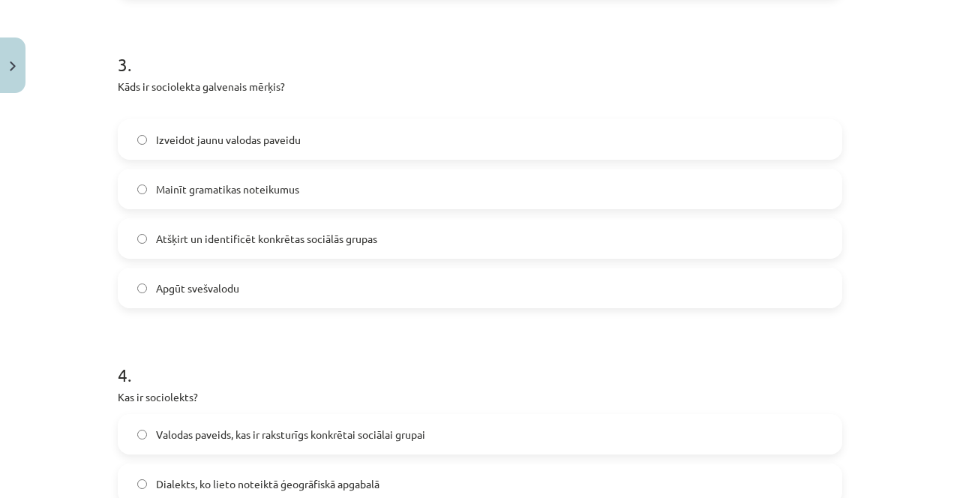
click at [441, 223] on label "Atšķirt un identificēt konkrētas sociālās grupas" at bounding box center [479, 238] width 721 height 37
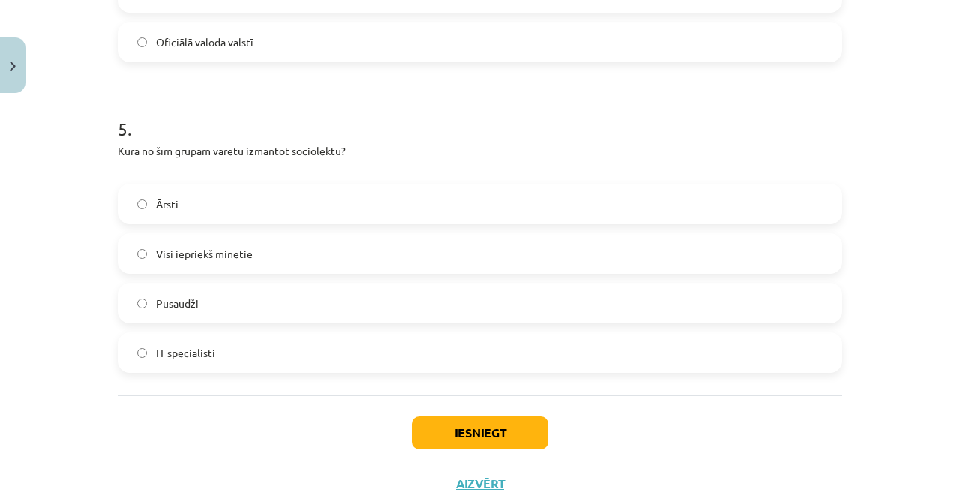
scroll to position [1432, 0]
click at [439, 323] on div "Ārsti Visi iepriekš minētie Pusaudži IT speciālisti" at bounding box center [480, 278] width 724 height 189
click at [454, 318] on label "Pusaudži" at bounding box center [479, 302] width 721 height 37
click at [502, 433] on button "Iesniegt" at bounding box center [480, 432] width 136 height 33
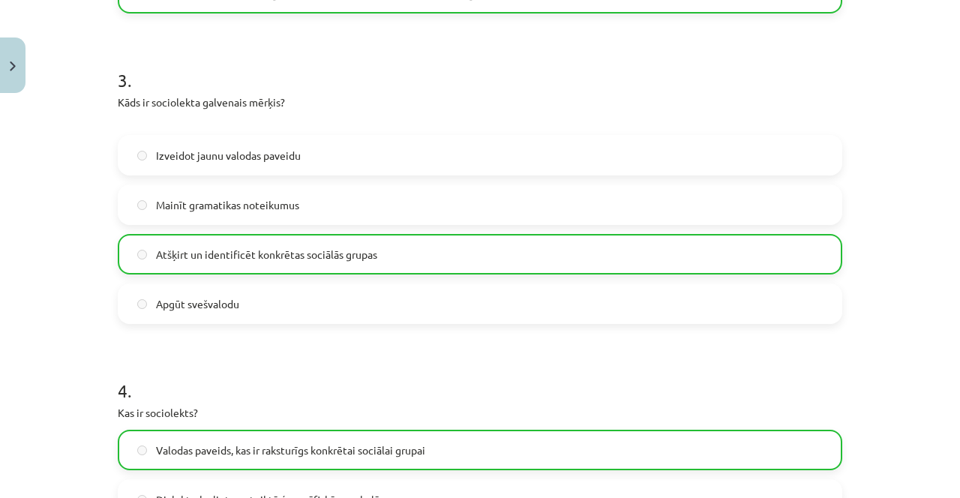
scroll to position [1479, 0]
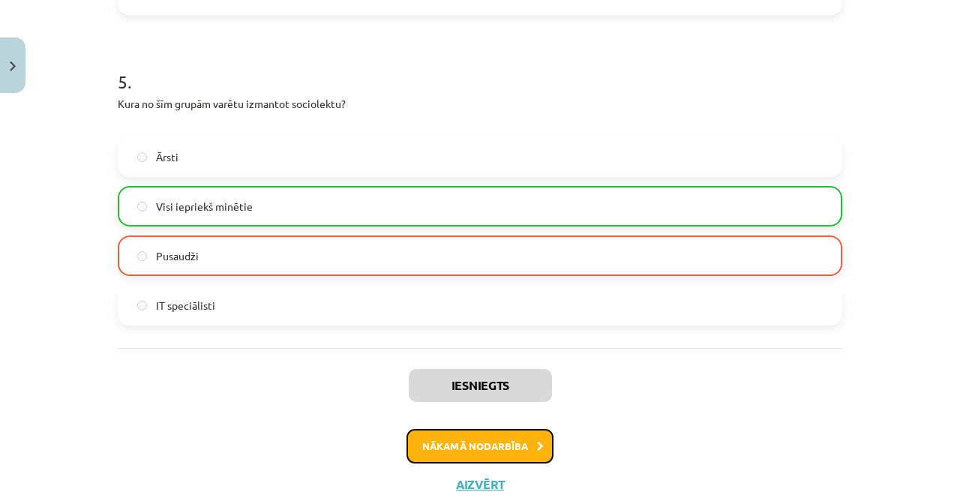
click at [481, 454] on button "Nākamā nodarbība" at bounding box center [479, 446] width 147 height 34
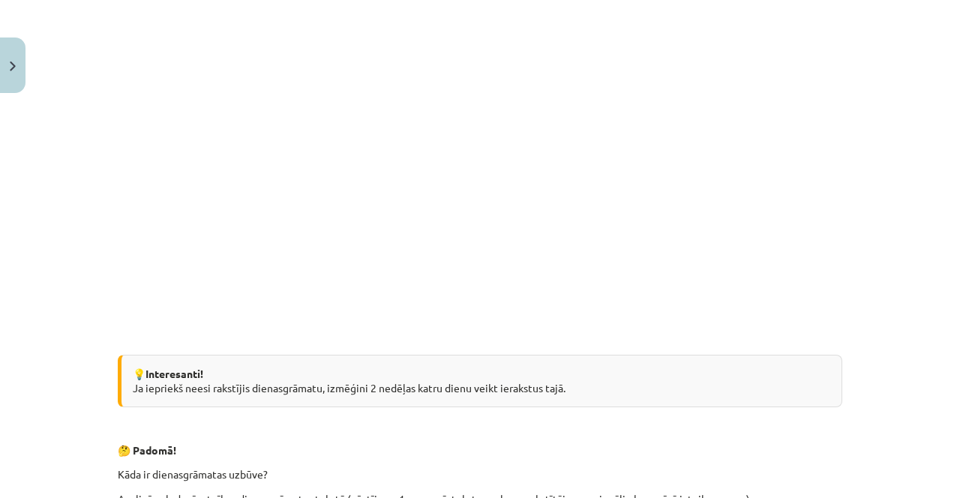
scroll to position [1417, 0]
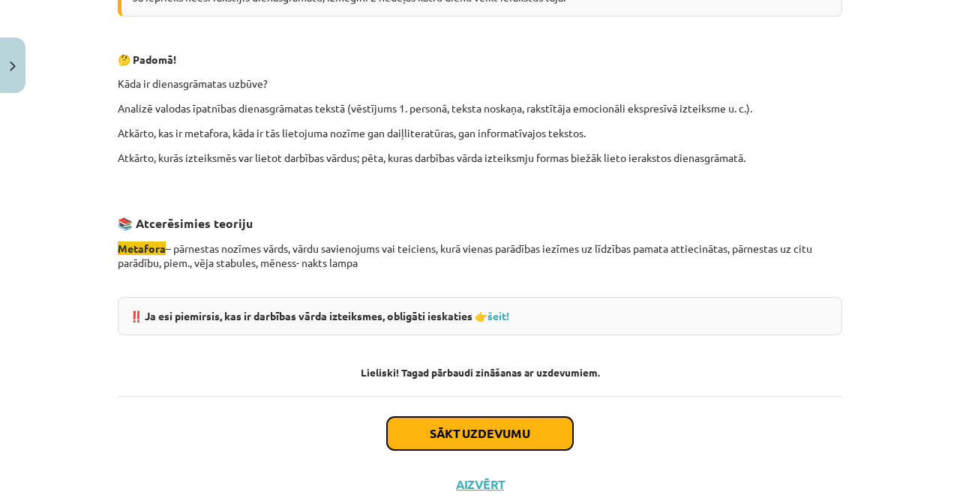
click at [441, 419] on button "Sākt uzdevumu" at bounding box center [480, 433] width 186 height 33
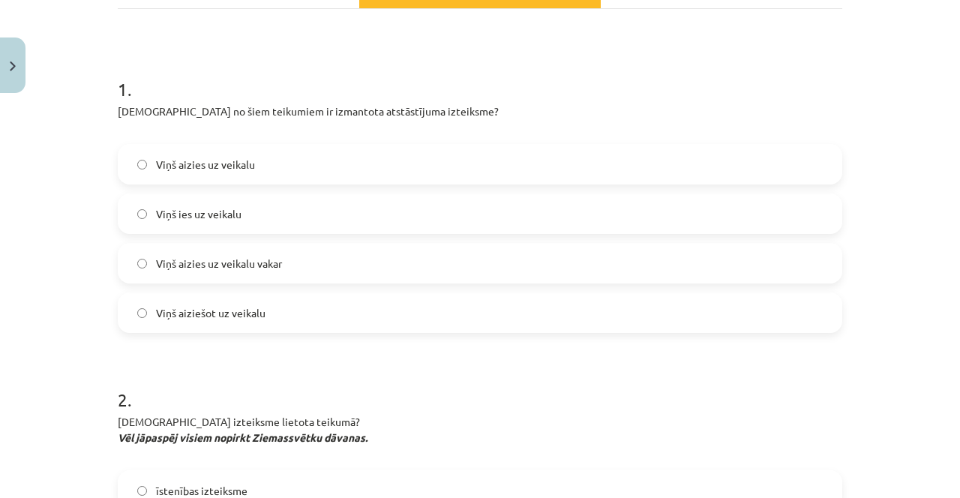
scroll to position [236, 0]
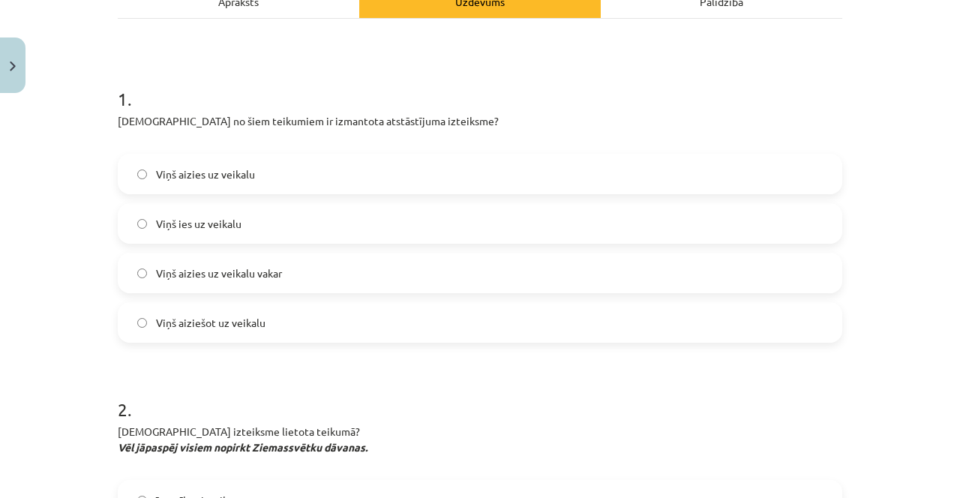
click at [420, 262] on label "Viņš aizies uz veikalu vakar" at bounding box center [479, 272] width 721 height 37
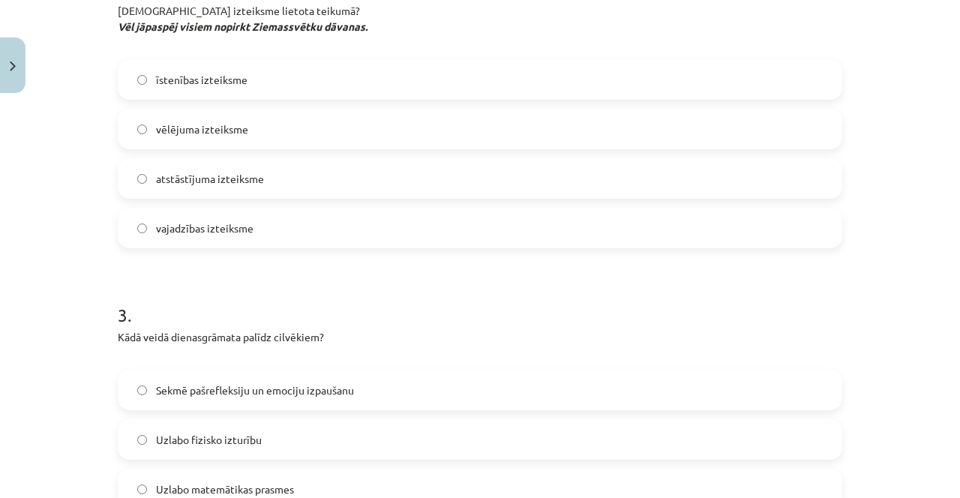
scroll to position [656, 0]
click at [370, 223] on label "vajadzības izteiksme" at bounding box center [479, 228] width 721 height 37
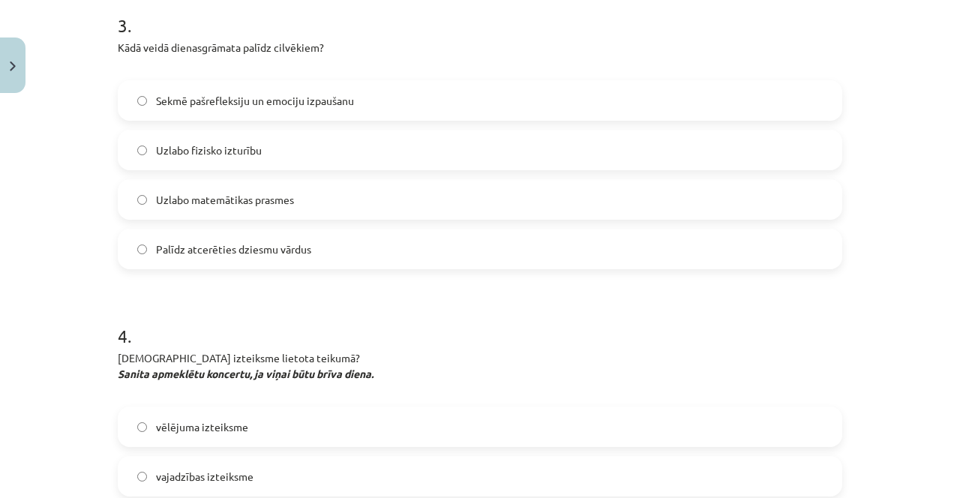
scroll to position [945, 0]
click at [362, 102] on label "Sekmē pašrefleksiju un emociju izpaušanu" at bounding box center [479, 101] width 721 height 37
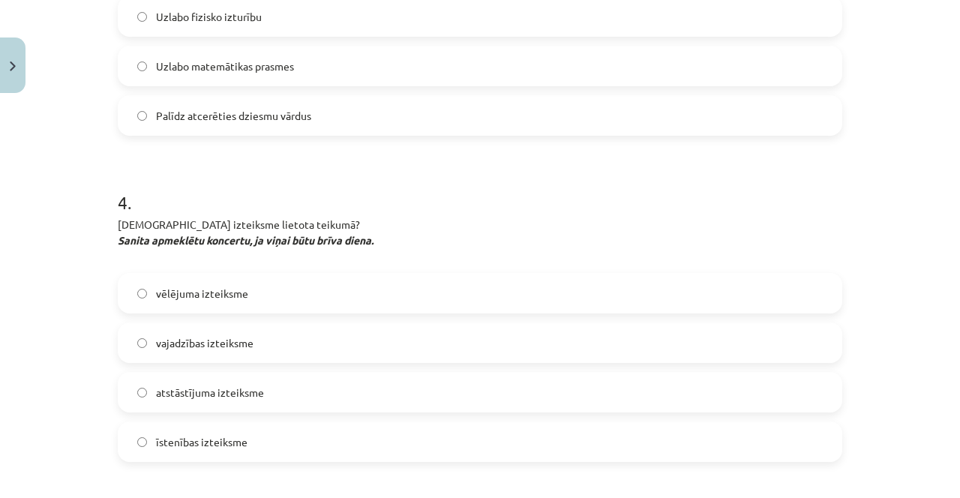
scroll to position [1112, 0]
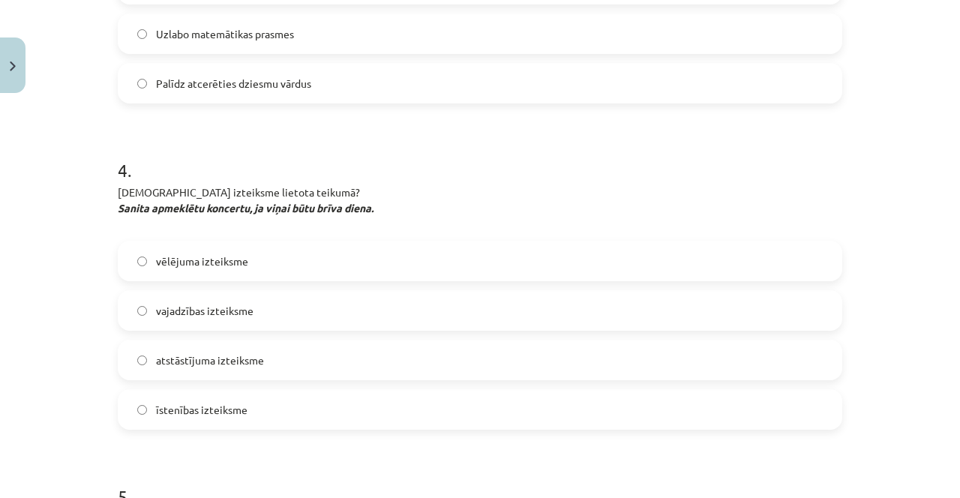
click at [374, 250] on label "vēlējuma izteiksme" at bounding box center [479, 260] width 721 height 37
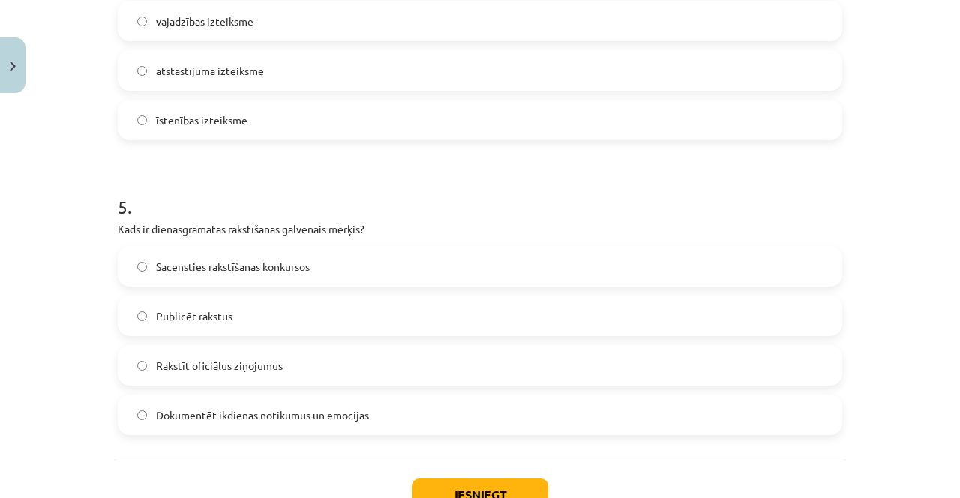
scroll to position [1464, 0]
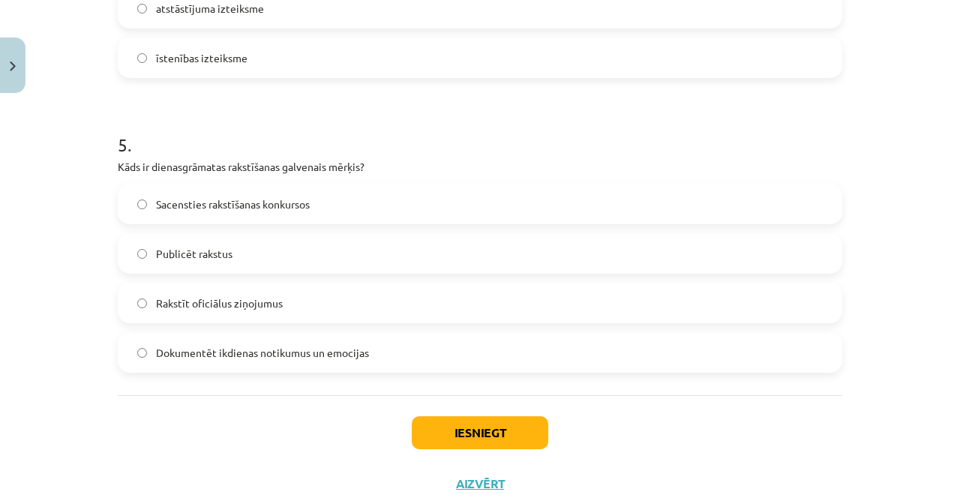
click at [498, 370] on label "Dokumentēt ikdienas notikumus un emocijas" at bounding box center [479, 352] width 721 height 37
click at [470, 433] on button "Iesniegt" at bounding box center [480, 432] width 136 height 33
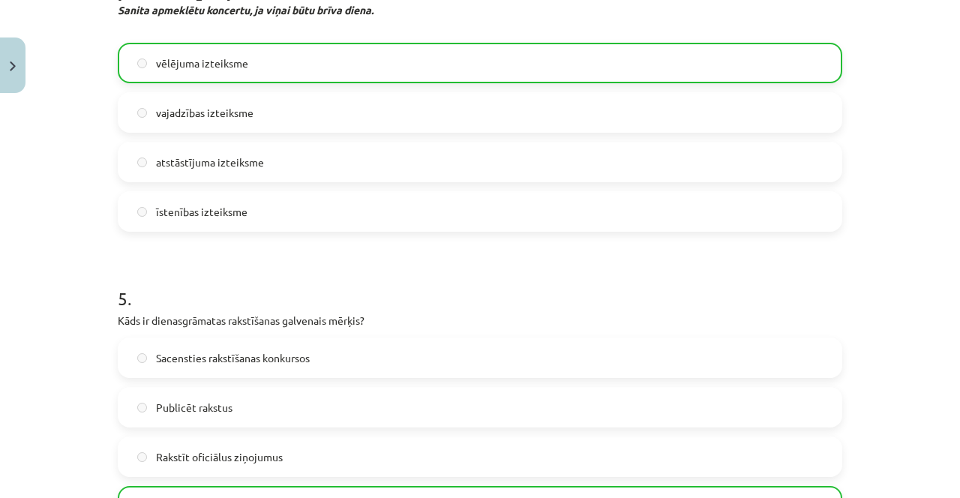
scroll to position [1512, 0]
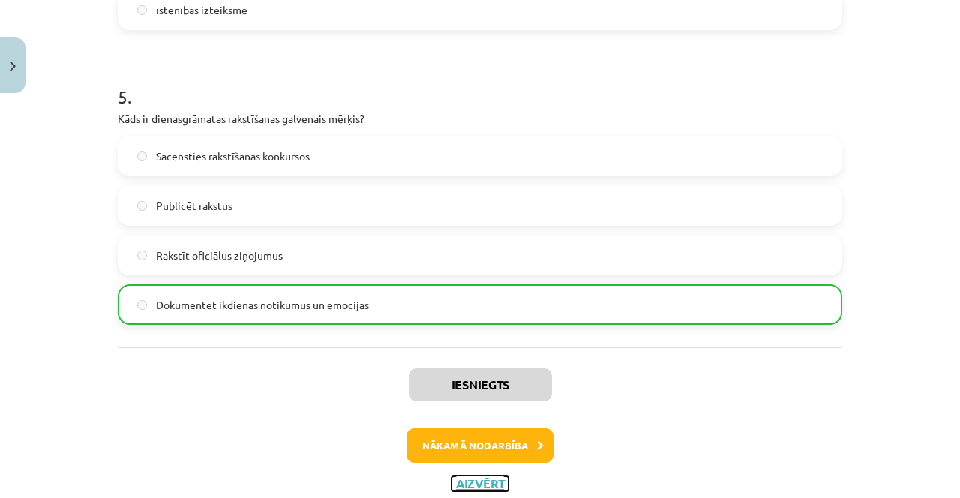
click at [469, 482] on button "Aizvērt" at bounding box center [479, 483] width 57 height 15
click at [467, 482] on div "Iesniegts Nākamā nodarbība Aizvērt" at bounding box center [480, 423] width 724 height 153
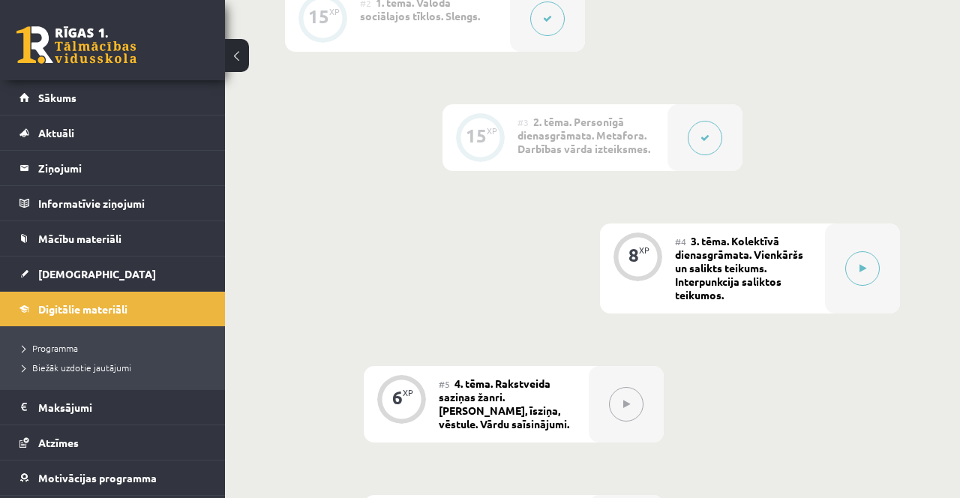
scroll to position [529, 0]
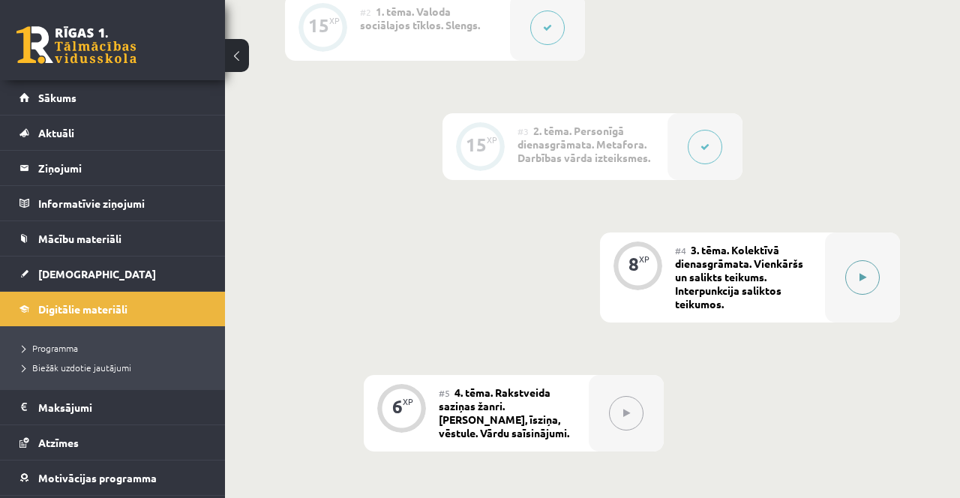
click at [868, 272] on button at bounding box center [862, 277] width 34 height 34
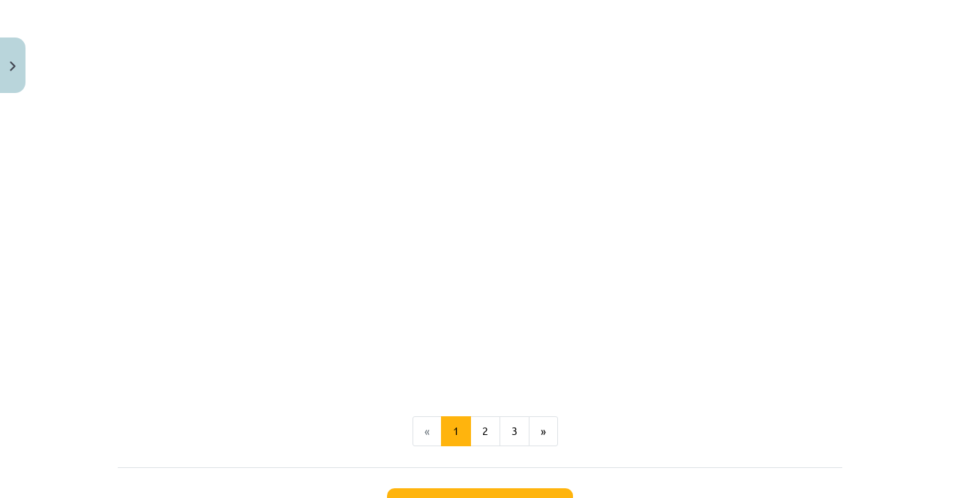
scroll to position [739, 0]
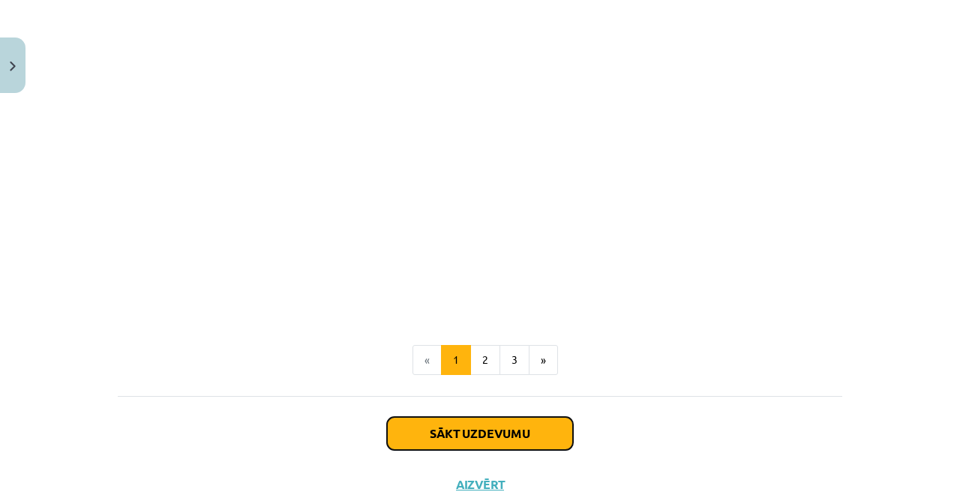
click at [527, 418] on button "Sākt uzdevumu" at bounding box center [480, 433] width 186 height 33
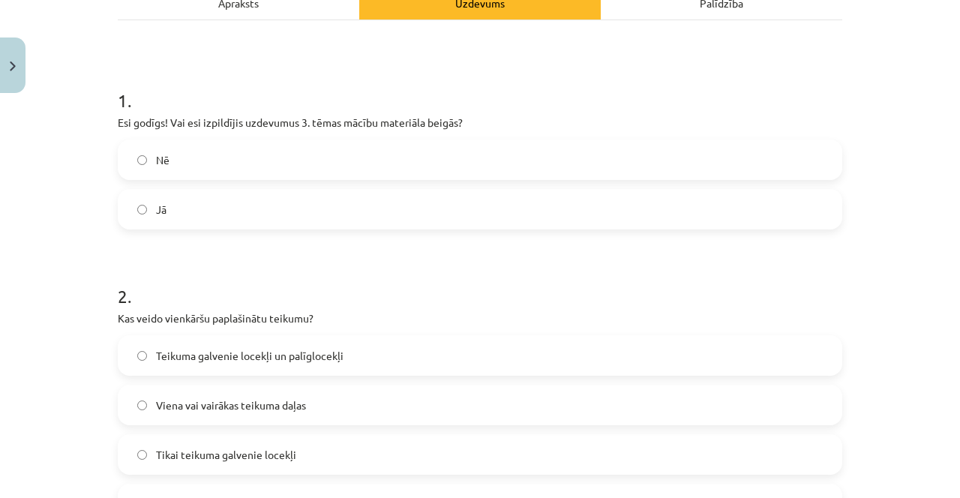
scroll to position [258, 0]
click at [564, 163] on label "Nē" at bounding box center [479, 160] width 721 height 37
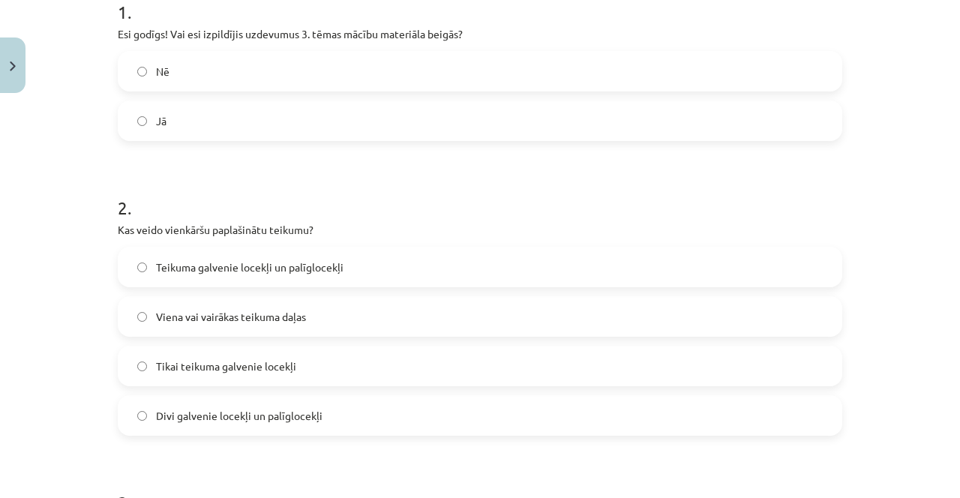
click at [470, 298] on label "Viena vai vairākas teikuma daļas" at bounding box center [479, 316] width 721 height 37
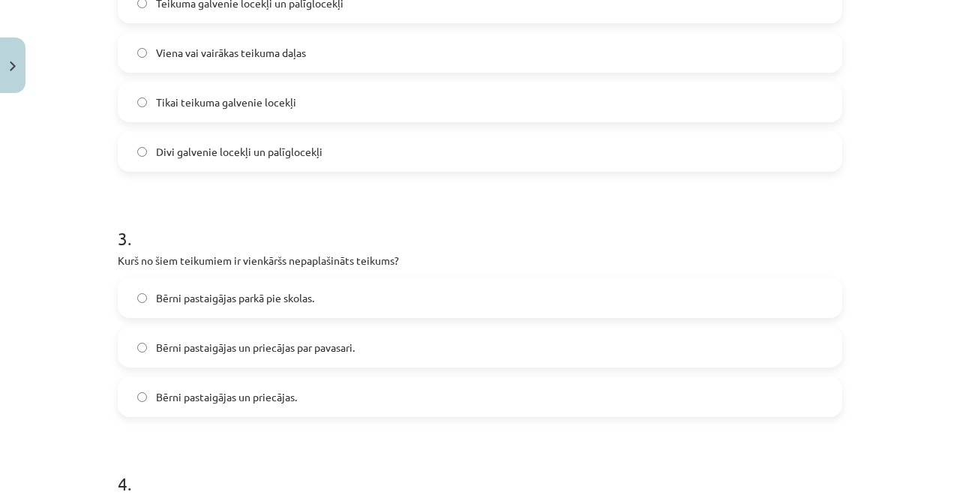
click at [470, 409] on label "Bērni pastaigājas un priecājas." at bounding box center [479, 396] width 721 height 37
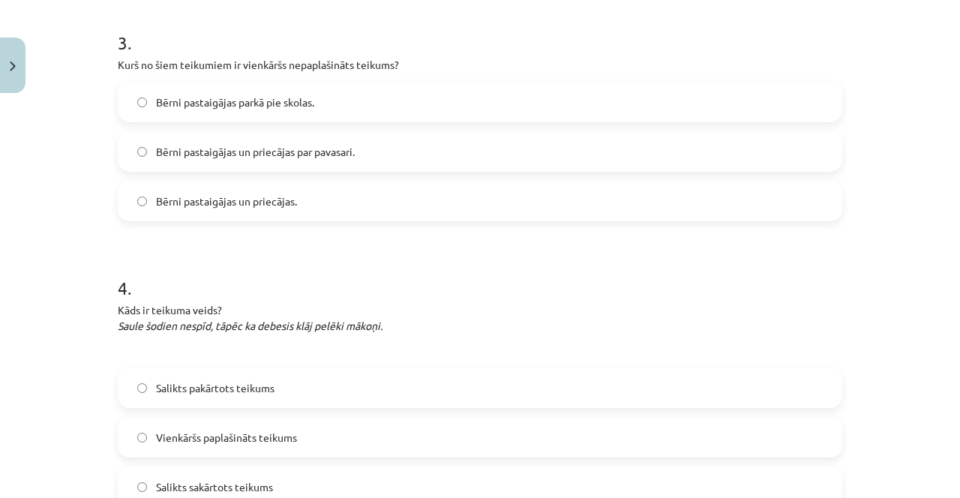
click at [378, 419] on label "Vienkāršs paplašināts teikums" at bounding box center [479, 436] width 721 height 37
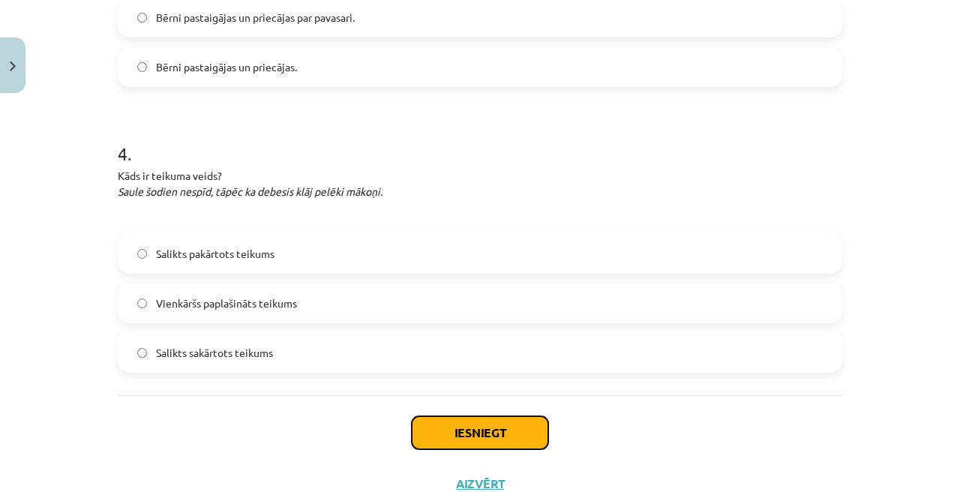
click at [435, 434] on button "Iesniegt" at bounding box center [480, 432] width 136 height 33
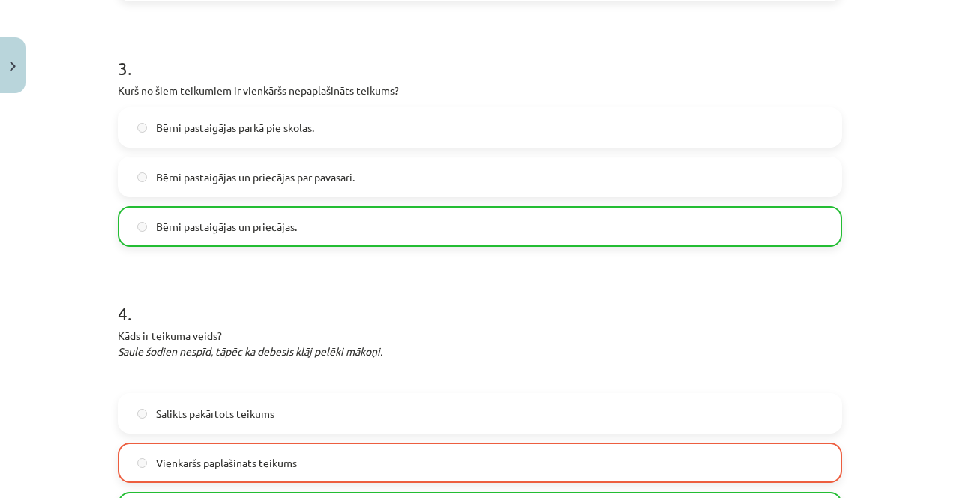
scroll to position [989, 0]
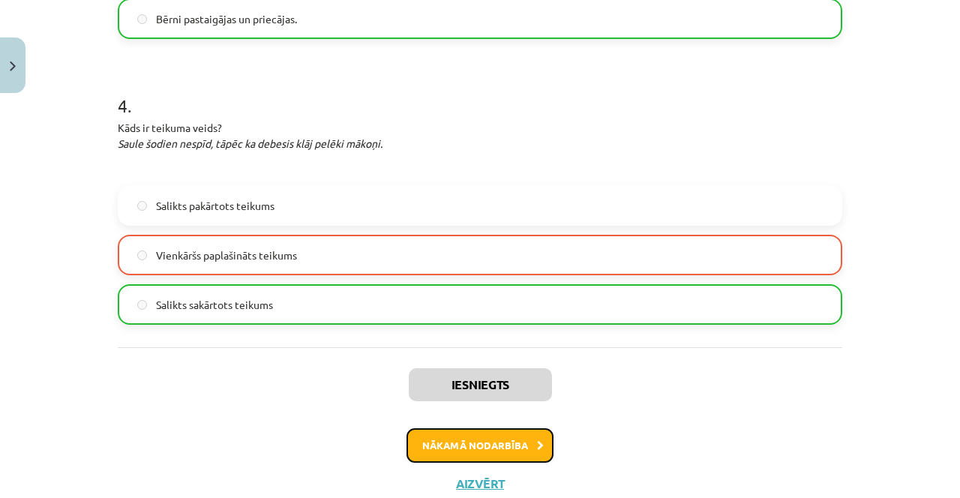
click at [445, 454] on button "Nākamā nodarbība" at bounding box center [479, 445] width 147 height 34
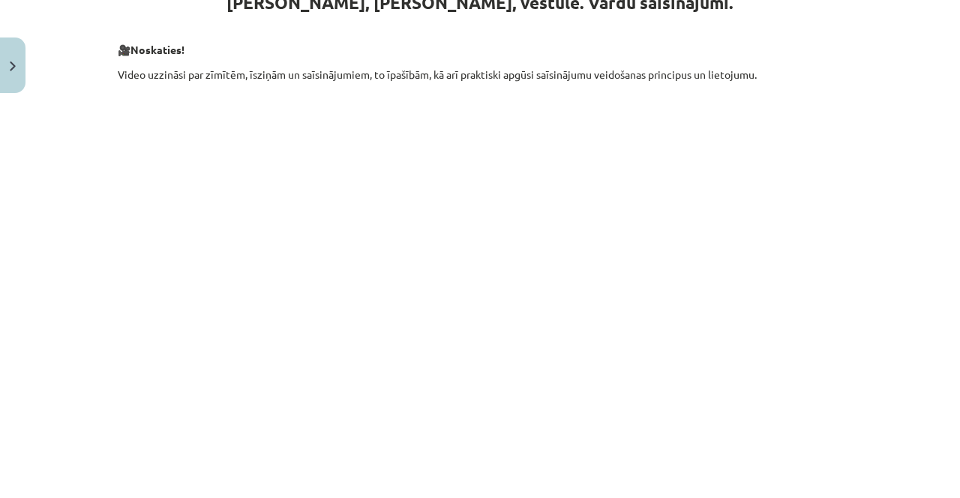
scroll to position [561, 0]
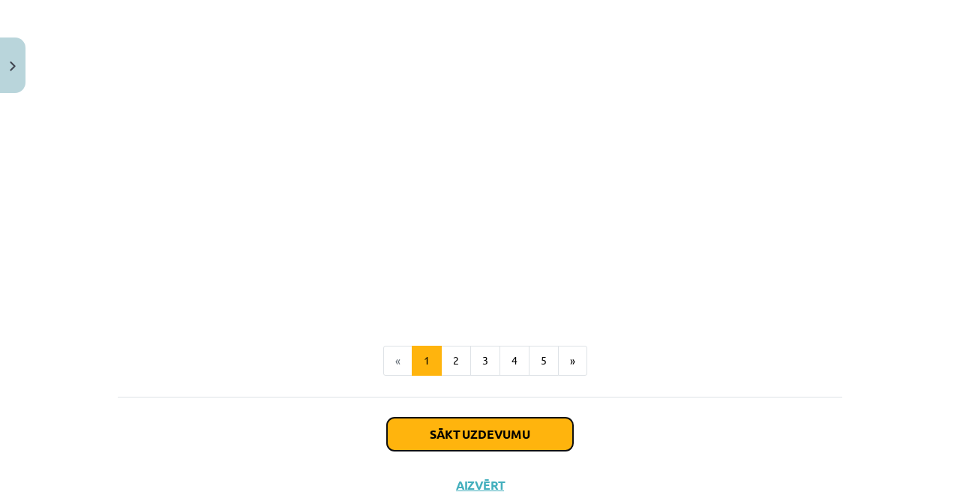
click at [416, 426] on button "Sākt uzdevumu" at bounding box center [480, 434] width 186 height 33
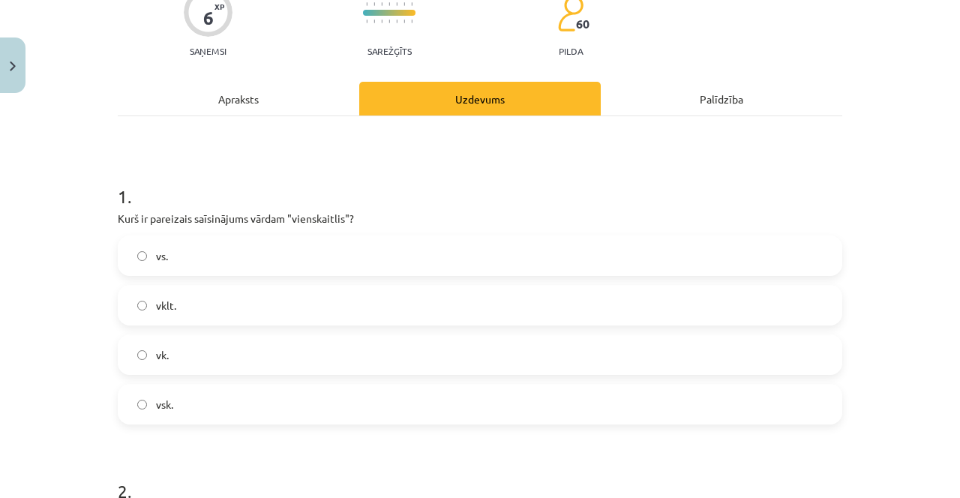
scroll to position [159, 0]
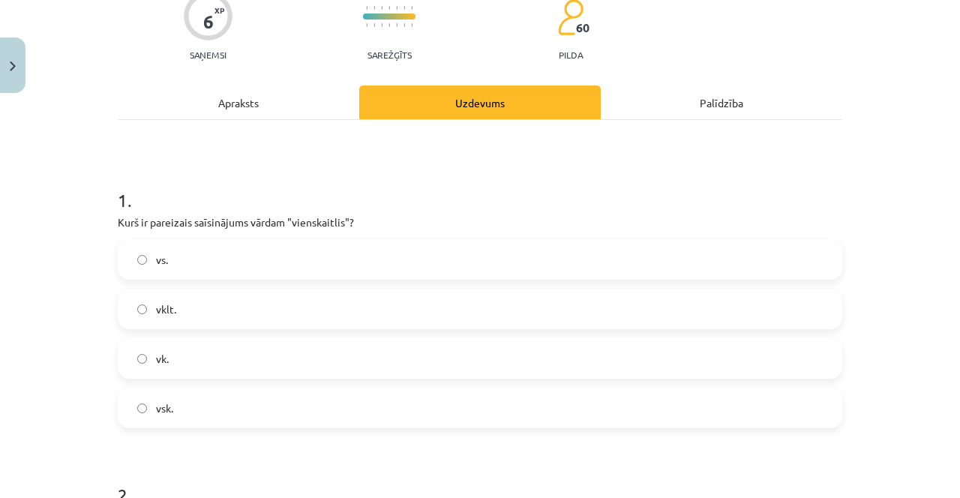
click at [165, 400] on span "vsk." at bounding box center [164, 408] width 17 height 16
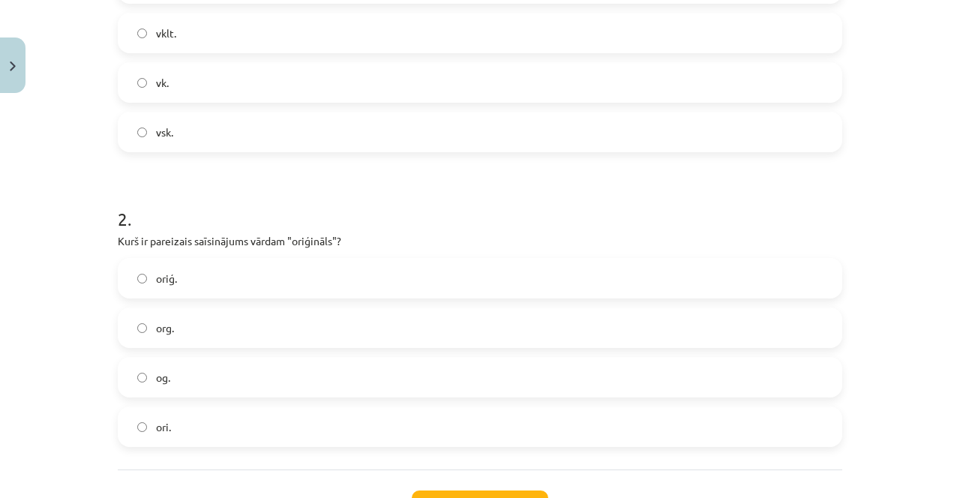
scroll to position [436, 0]
click at [126, 415] on label "ori." at bounding box center [479, 424] width 721 height 37
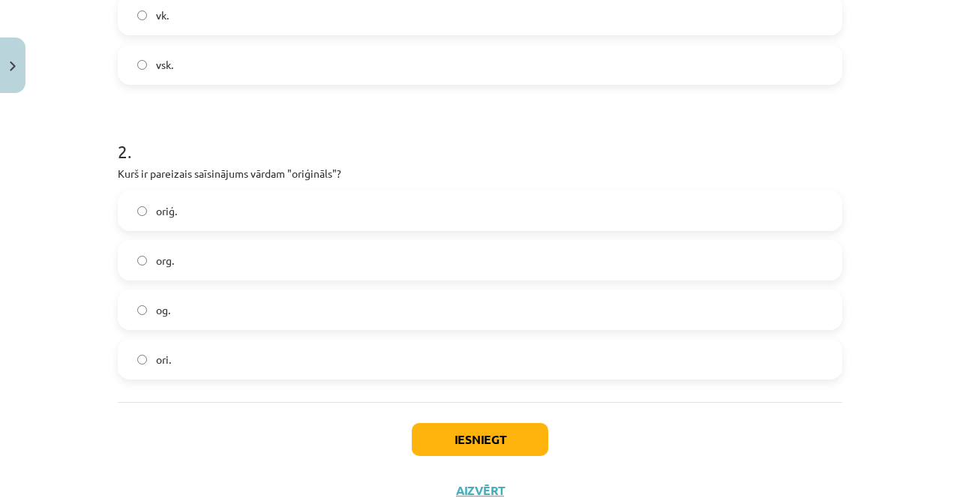
scroll to position [498, 0]
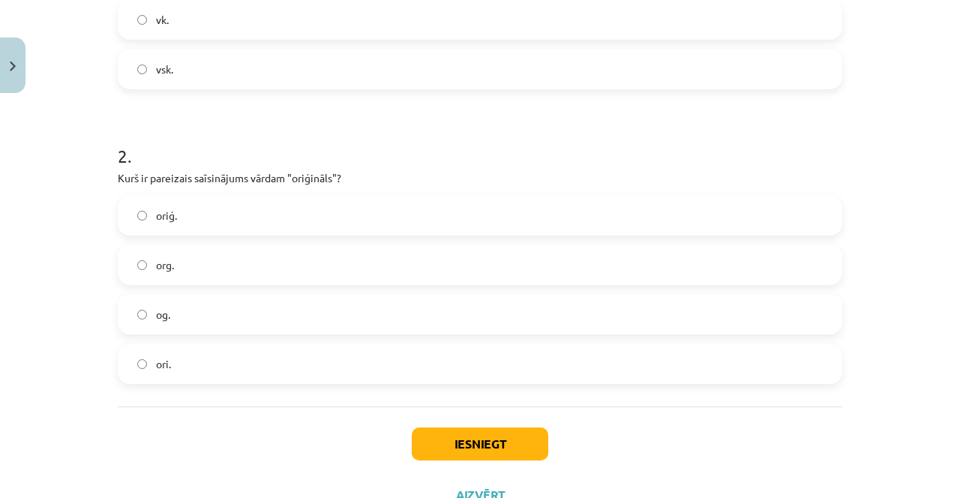
click at [148, 383] on div "1 . Kurš ir pareizais saīsinājums vārdam "vienskaitlis"? vs. vklt. vk. vsk. 2 .…" at bounding box center [480, 93] width 724 height 625
click at [144, 374] on label "ori." at bounding box center [479, 363] width 721 height 37
click at [137, 208] on label "oriģ." at bounding box center [479, 214] width 721 height 37
click at [470, 448] on button "Iesniegt" at bounding box center [480, 443] width 136 height 33
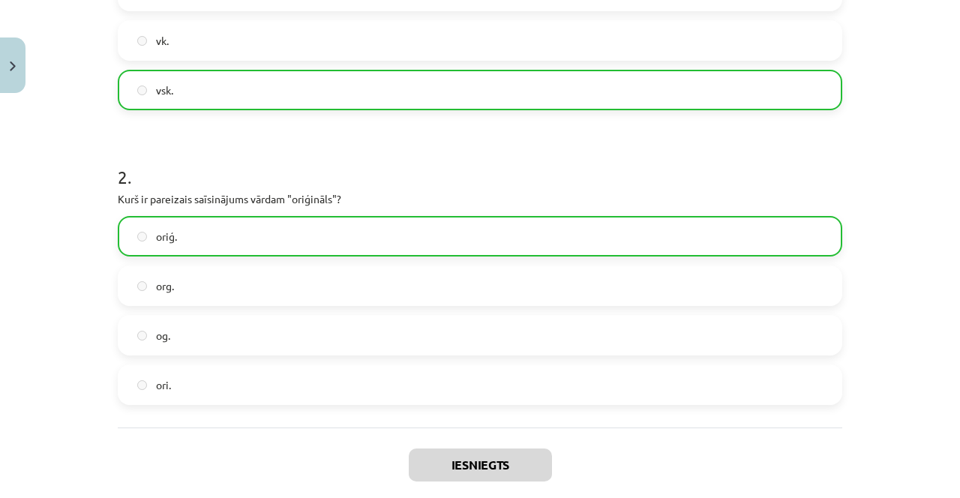
scroll to position [557, 0]
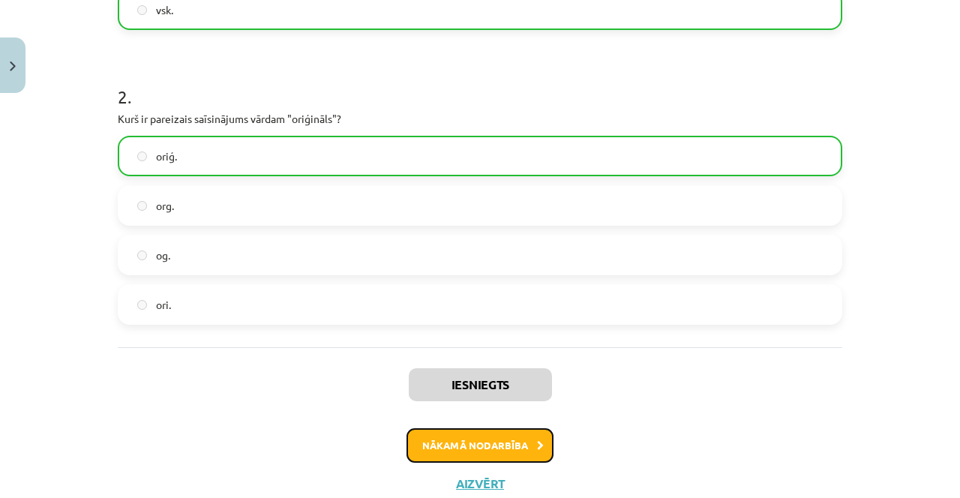
click at [437, 435] on button "Nākamā nodarbība" at bounding box center [479, 445] width 147 height 34
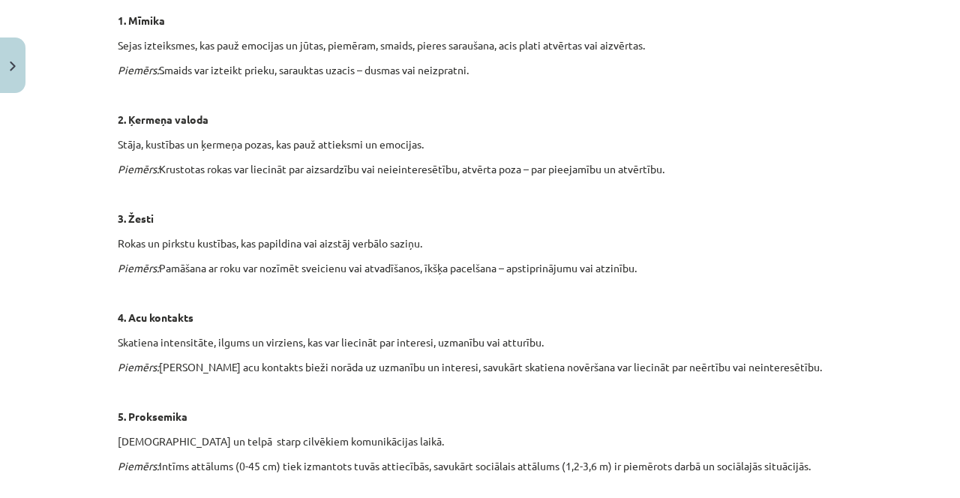
scroll to position [1058, 0]
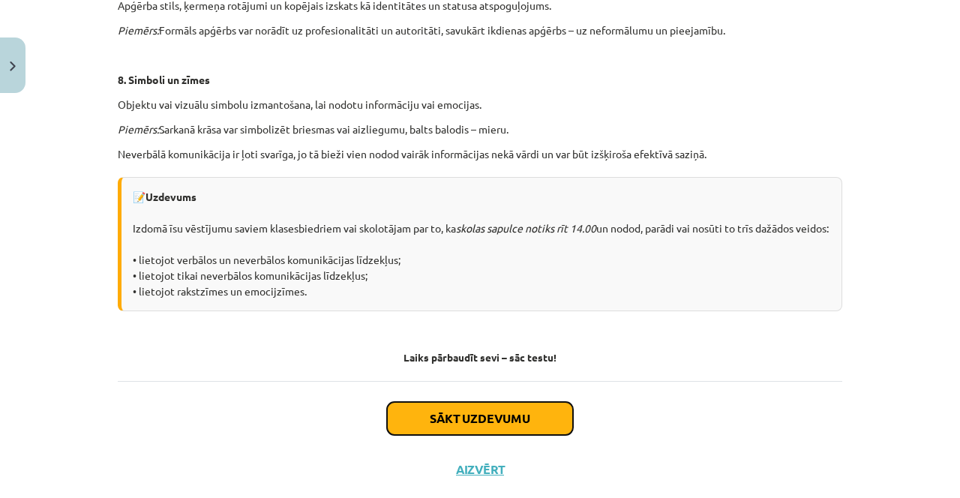
click at [457, 428] on button "Sākt uzdevumu" at bounding box center [480, 418] width 186 height 33
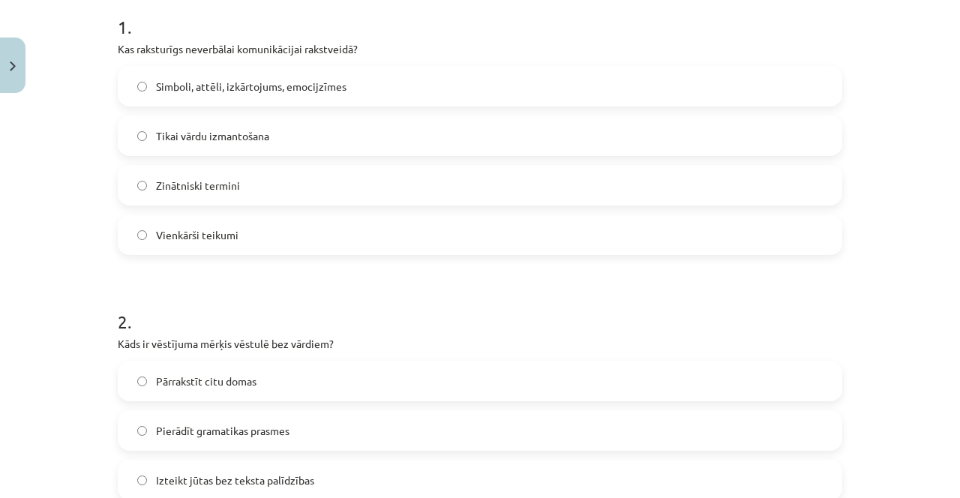
scroll to position [332, 0]
click at [156, 85] on span "Simboli, attēli, izkārtojums, emocijzīmes" at bounding box center [251, 87] width 190 height 16
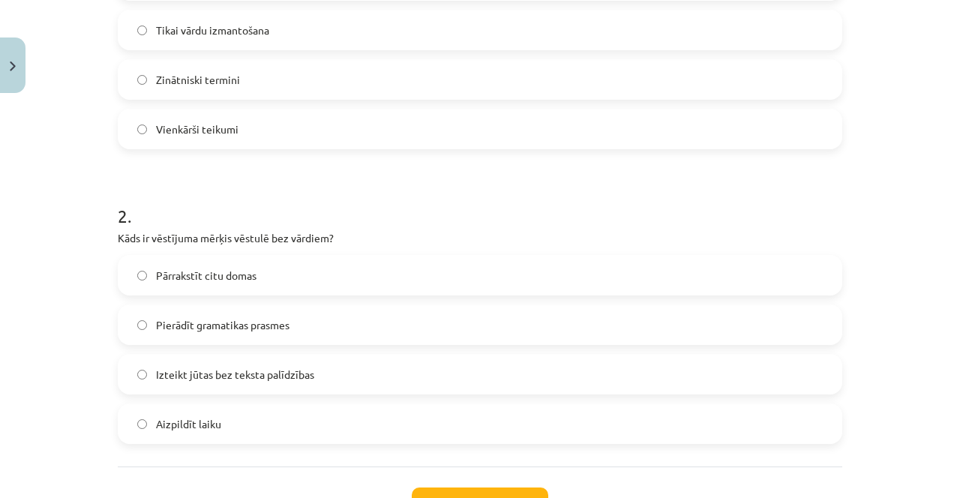
scroll to position [509, 0]
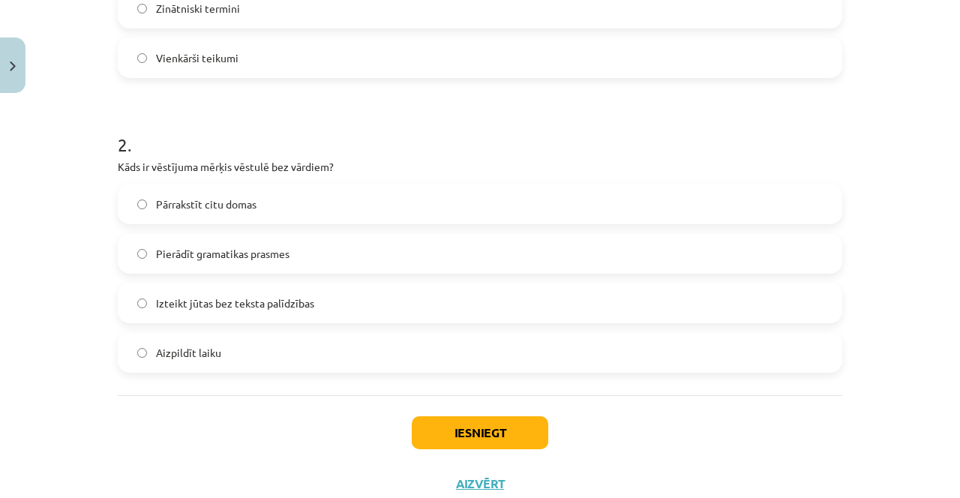
click at [160, 311] on label "Izteikt jūtas bez teksta palīdzības" at bounding box center [479, 302] width 721 height 37
click at [163, 302] on span "Izteikt jūtas bez teksta palīdzības" at bounding box center [235, 303] width 158 height 16
click at [454, 432] on button "Iesniegt" at bounding box center [480, 432] width 136 height 33
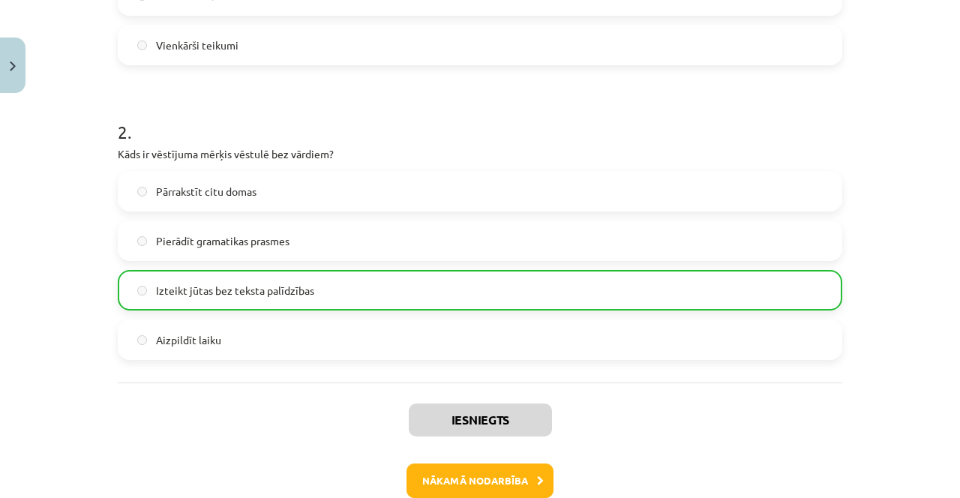
scroll to position [557, 0]
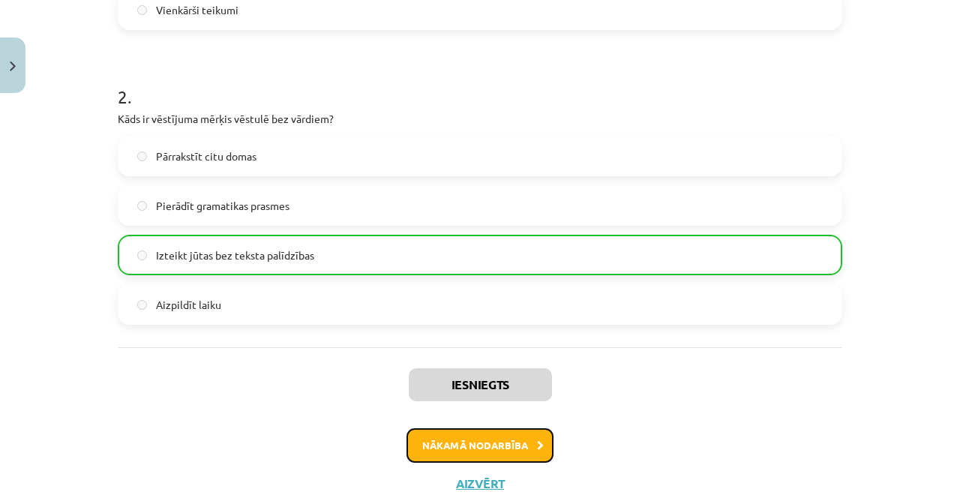
click at [427, 453] on button "Nākamā nodarbība" at bounding box center [479, 445] width 147 height 34
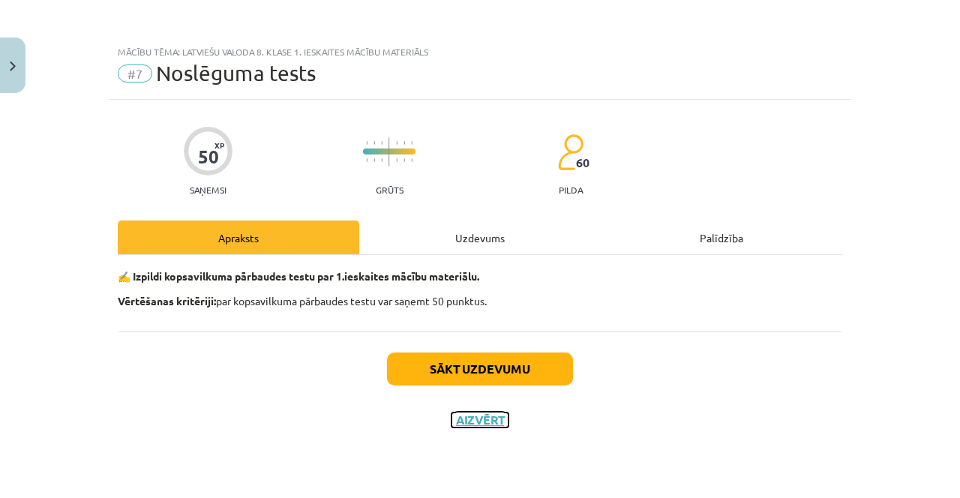
click at [494, 419] on button "Aizvērt" at bounding box center [479, 419] width 57 height 15
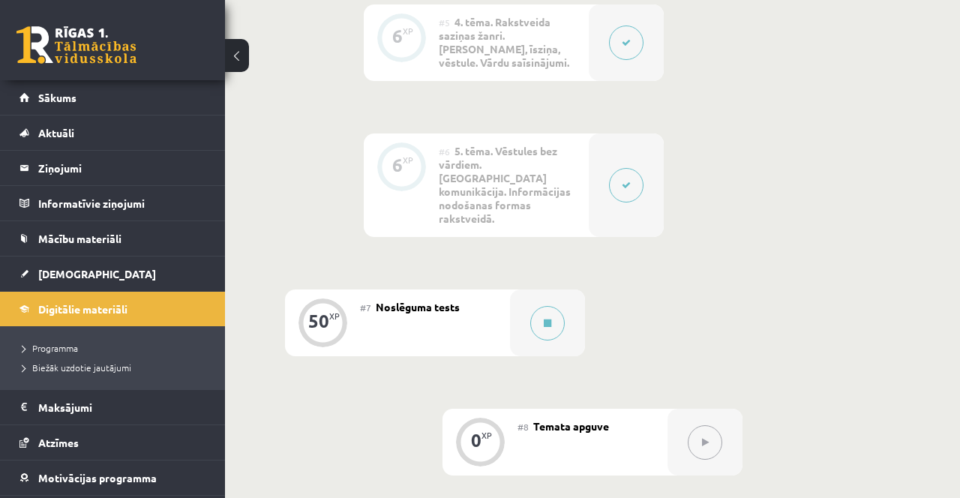
scroll to position [904, 0]
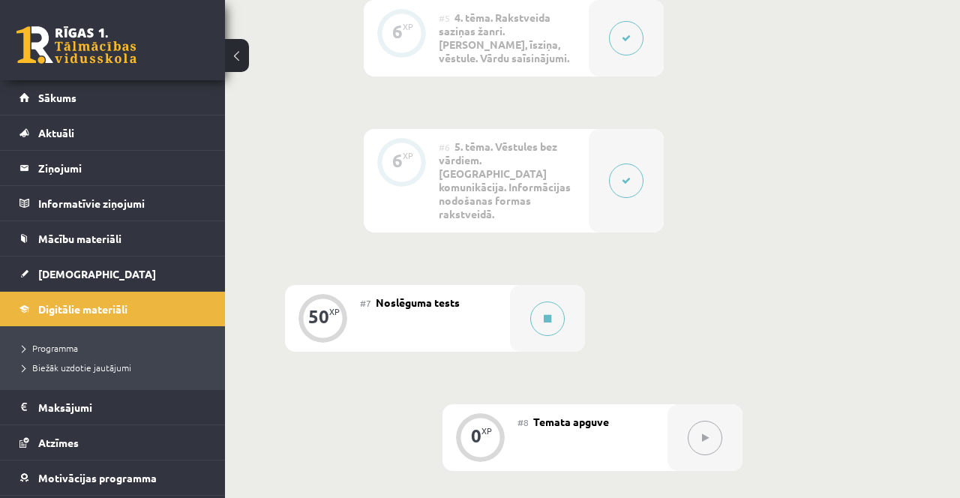
click at [357, 298] on div "50 XP" at bounding box center [322, 318] width 75 height 67
click at [562, 304] on div at bounding box center [547, 318] width 75 height 67
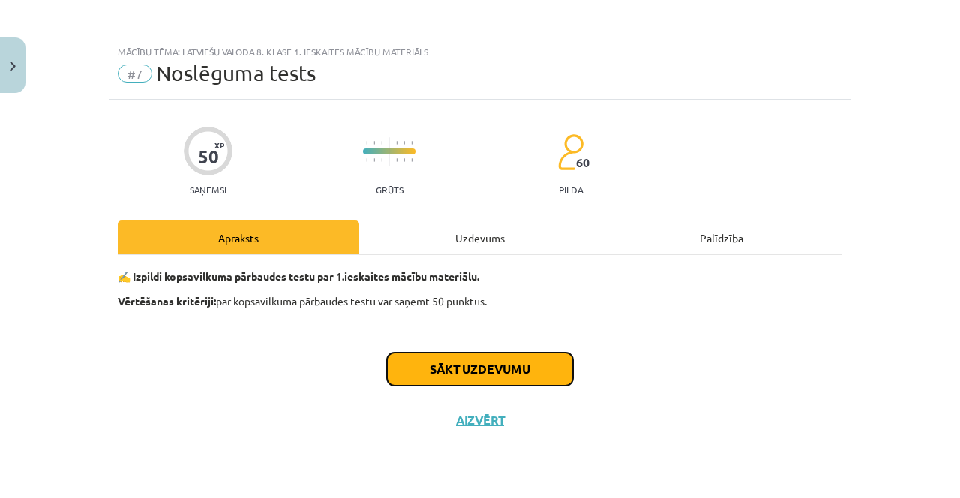
click at [451, 374] on button "Sākt uzdevumu" at bounding box center [480, 368] width 186 height 33
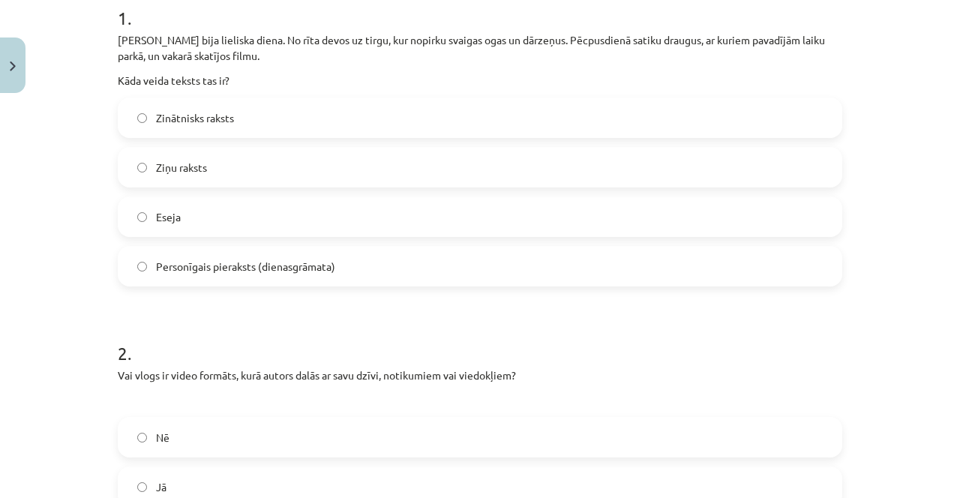
scroll to position [316, 0]
click at [167, 272] on span "Personīgais pieraksts (dienasgrāmata)" at bounding box center [245, 268] width 179 height 16
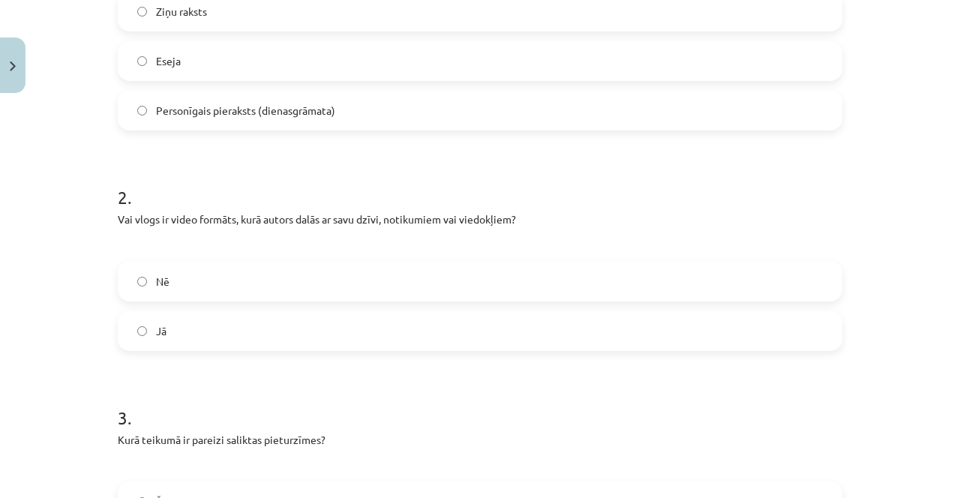
scroll to position [475, 0]
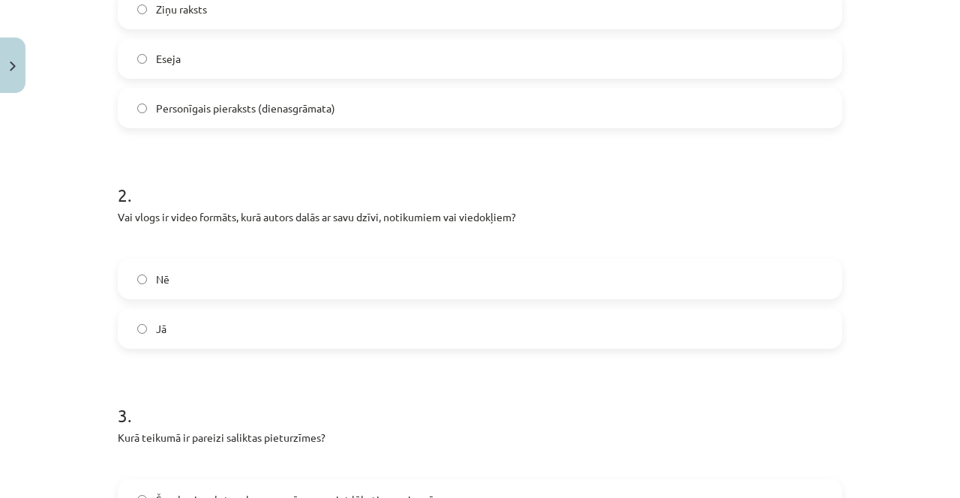
click at [152, 272] on label "Nē" at bounding box center [479, 278] width 721 height 37
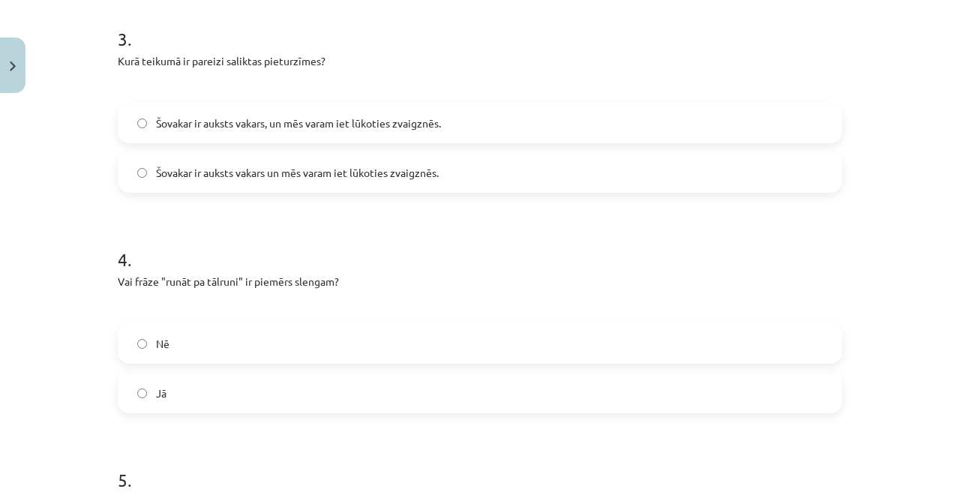
scroll to position [849, 0]
click at [166, 164] on label "Šovakar ir auksts vakars un mēs varam iet lūkoties zvaigznēs." at bounding box center [479, 175] width 721 height 37
click at [143, 120] on label "Šovakar ir auksts vakars, un mēs varam iet lūkoties zvaigznēs." at bounding box center [479, 125] width 721 height 37
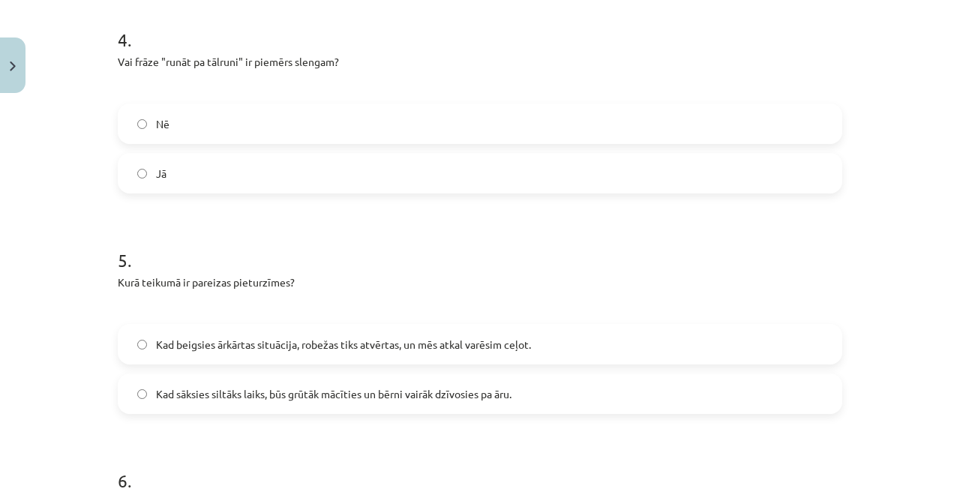
scroll to position [1067, 0]
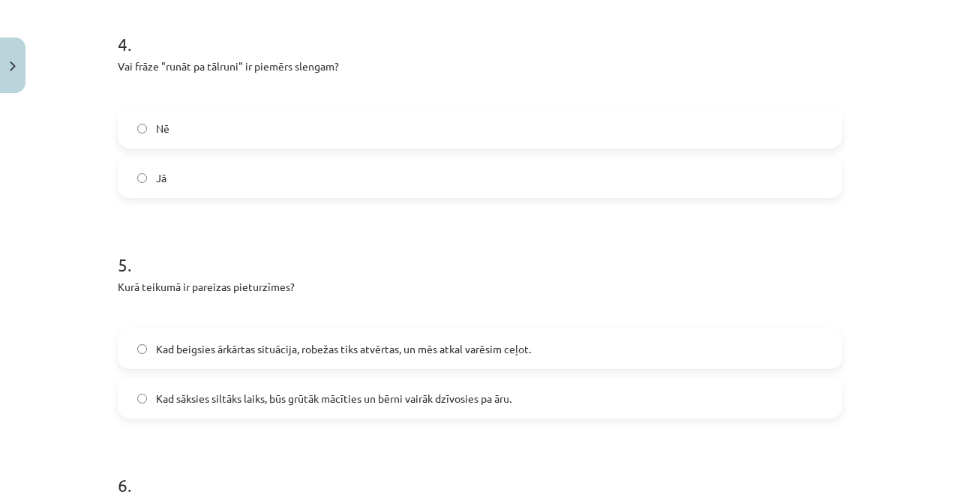
click at [135, 160] on label "Jā" at bounding box center [479, 177] width 721 height 37
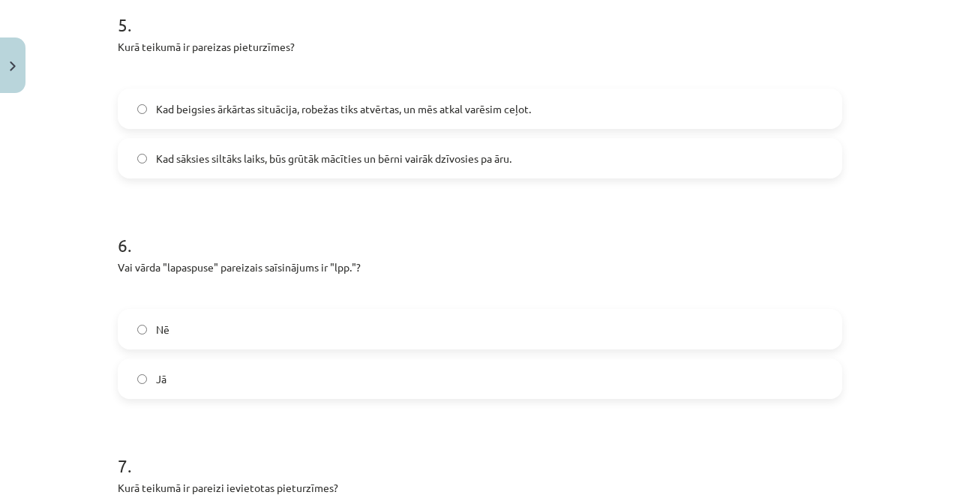
scroll to position [1307, 0]
click at [134, 157] on label "Kad sāksies siltāks laiks, būs grūtāk mācīties un bērni vairāk dzīvosies pa āru." at bounding box center [479, 157] width 721 height 37
click at [149, 373] on label "Jā" at bounding box center [479, 378] width 721 height 37
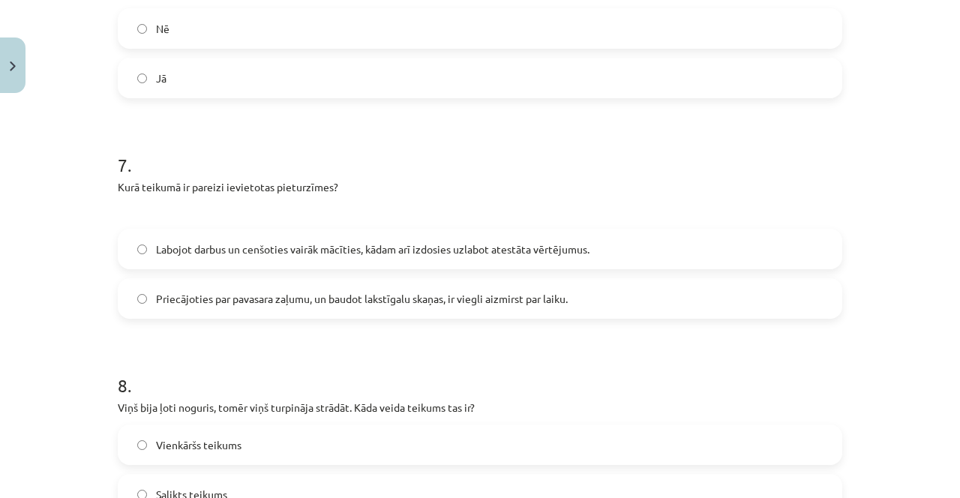
scroll to position [1613, 0]
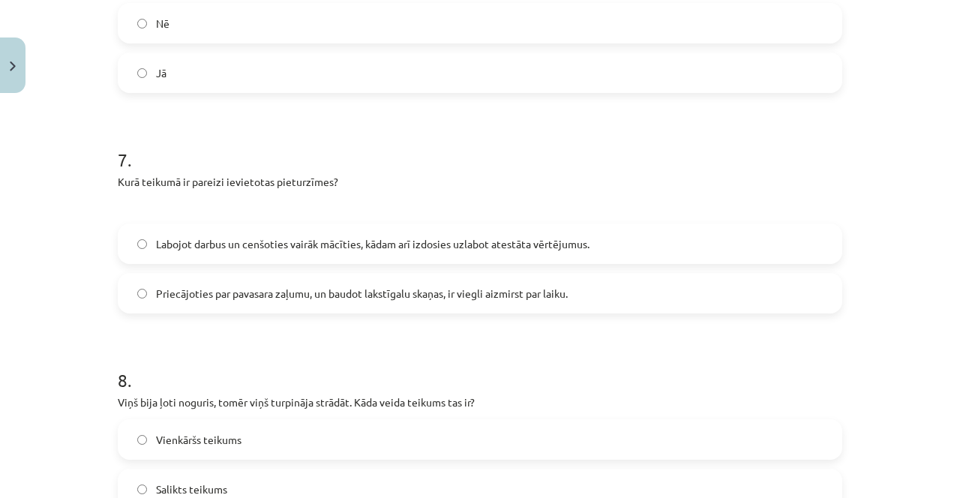
click at [140, 252] on label "Labojot darbus un cenšoties vairāk mācīties, kādam arī izdosies uzlabot atestāt…" at bounding box center [479, 243] width 721 height 37
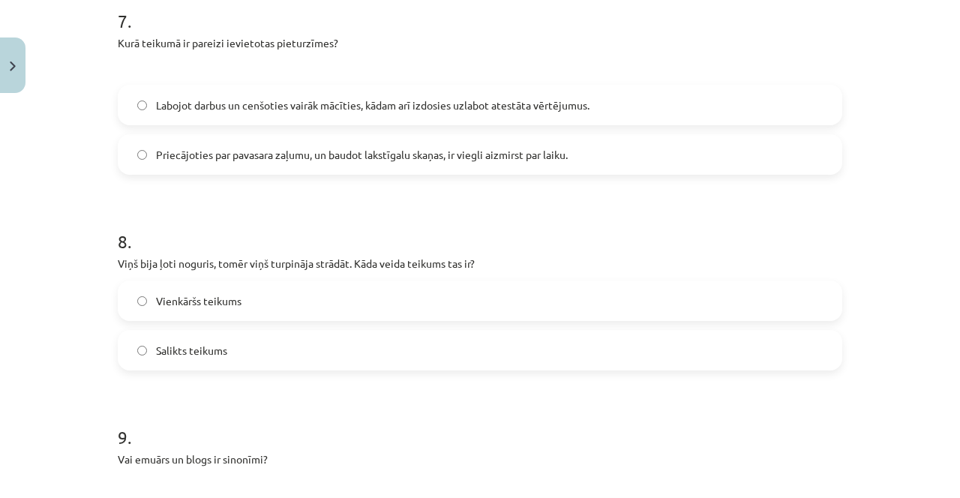
scroll to position [1764, 0]
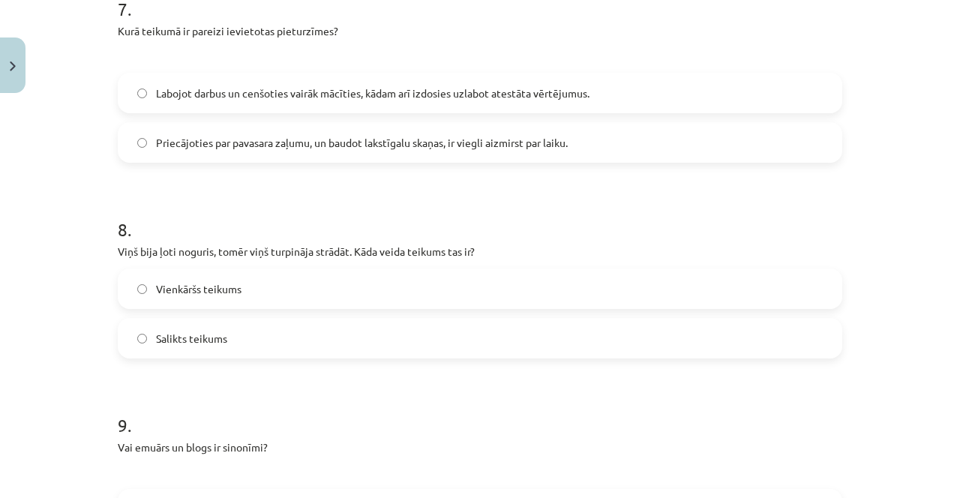
click at [151, 316] on div "Vienkāršs teikums Salikts teikums" at bounding box center [480, 313] width 724 height 90
click at [137, 306] on label "Vienkāršs teikums" at bounding box center [479, 288] width 721 height 37
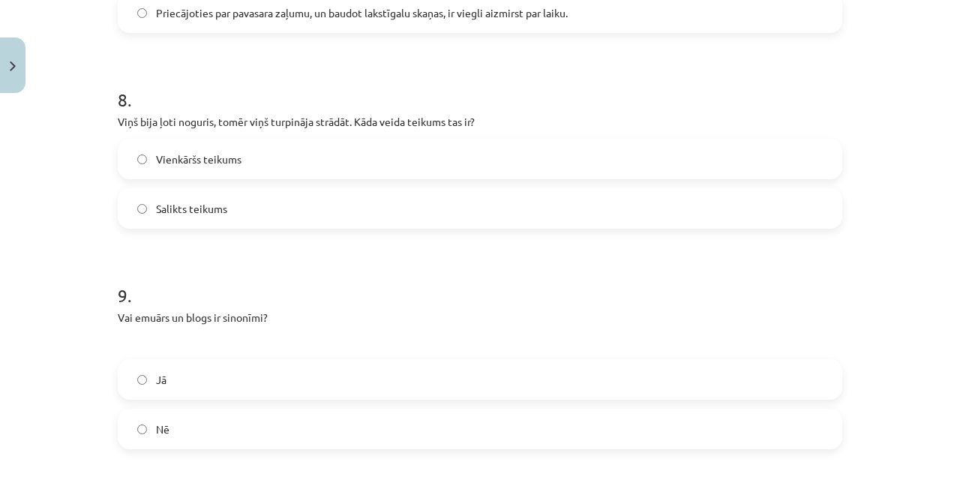
scroll to position [1907, 0]
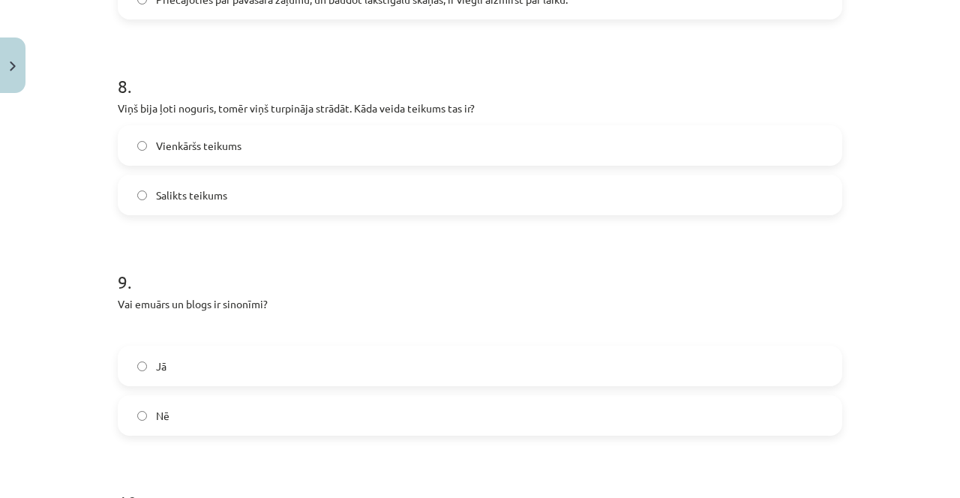
click at [143, 383] on label "Jā" at bounding box center [479, 365] width 721 height 37
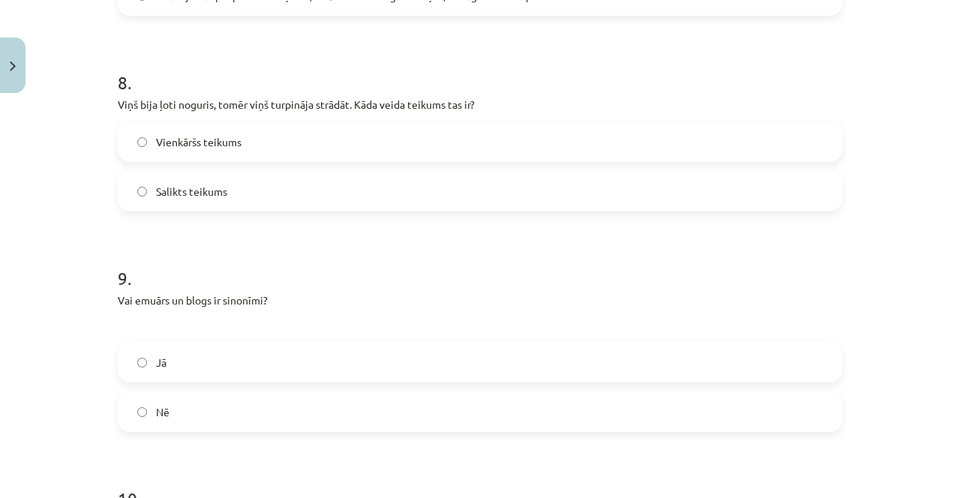
scroll to position [1913, 0]
click at [145, 373] on label "Jā" at bounding box center [479, 359] width 721 height 37
click at [157, 429] on div "Nē" at bounding box center [480, 409] width 724 height 40
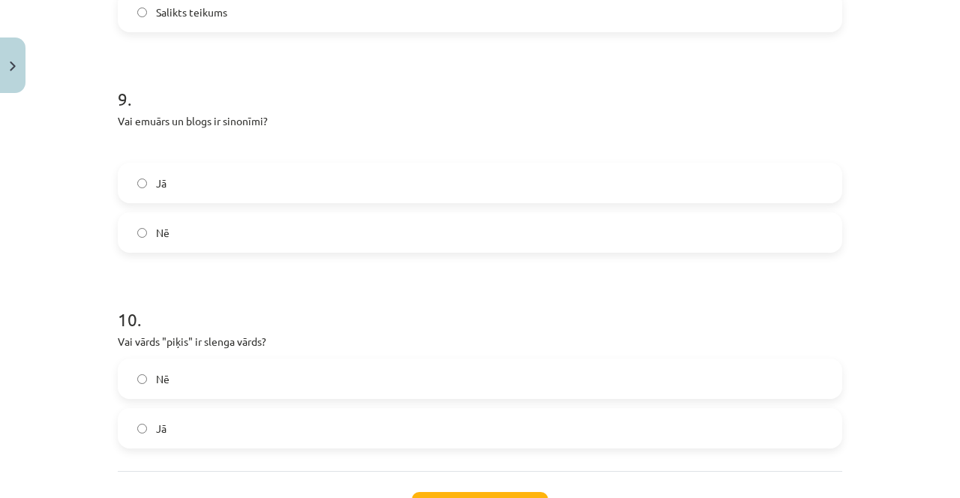
scroll to position [2093, 0]
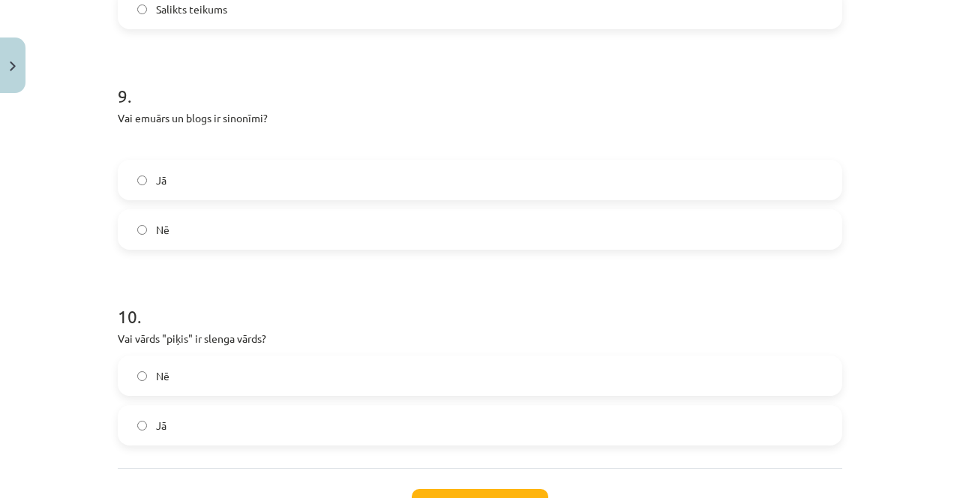
click at [136, 230] on label "Nē" at bounding box center [479, 229] width 721 height 37
click at [130, 422] on label "Jā" at bounding box center [479, 424] width 721 height 37
click at [129, 382] on label "Nē" at bounding box center [479, 375] width 721 height 37
click at [423, 497] on button "Iesniegt" at bounding box center [480, 505] width 136 height 33
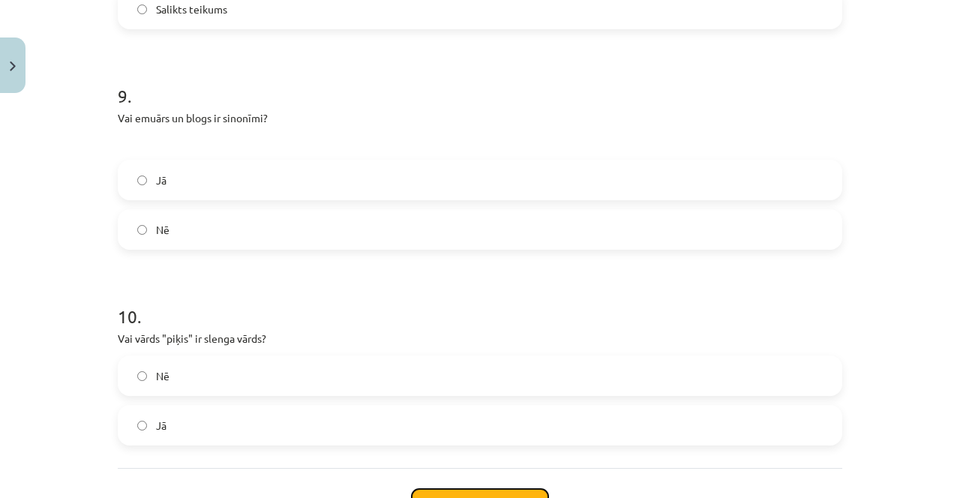
click at [438, 497] on button "Iesniegt" at bounding box center [480, 505] width 136 height 33
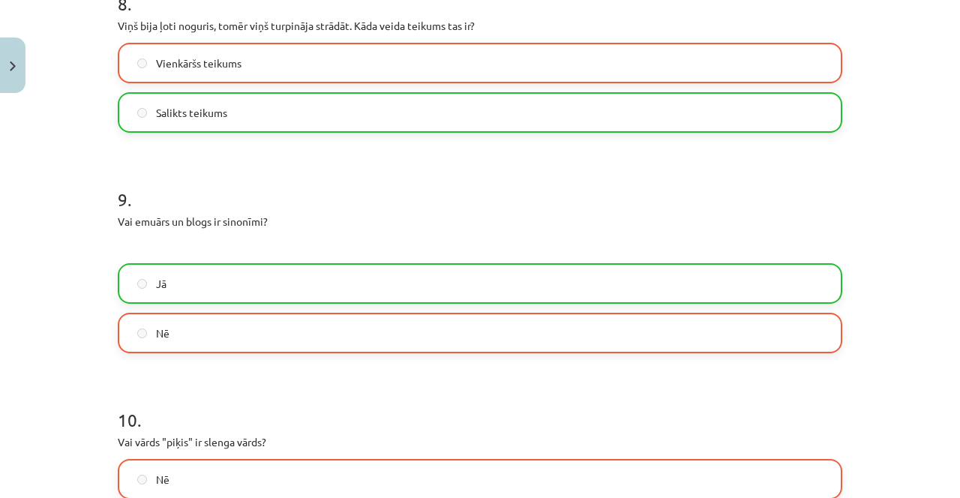
scroll to position [2214, 0]
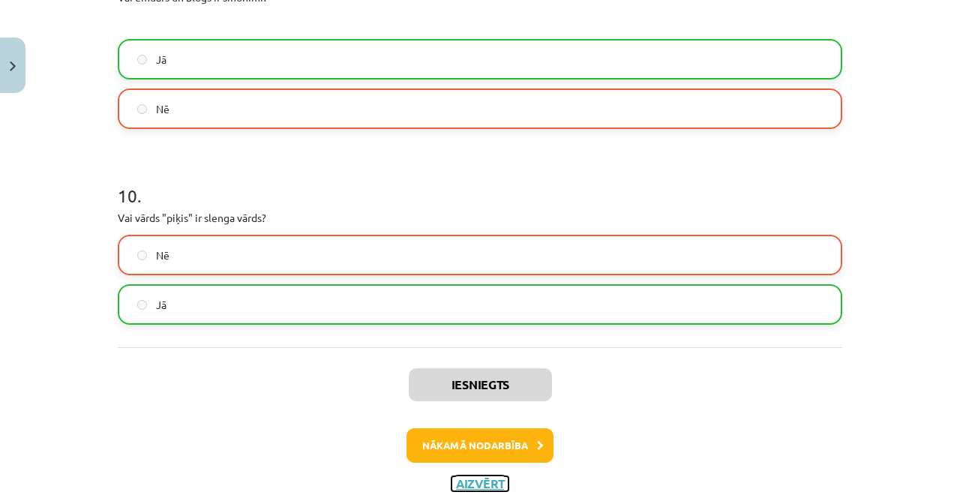
click at [459, 486] on button "Aizvērt" at bounding box center [479, 483] width 57 height 15
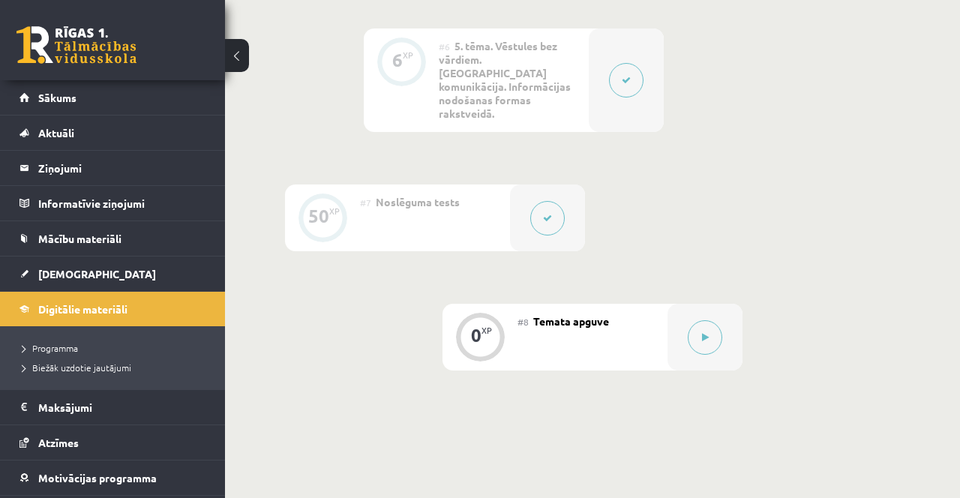
scroll to position [1011, 0]
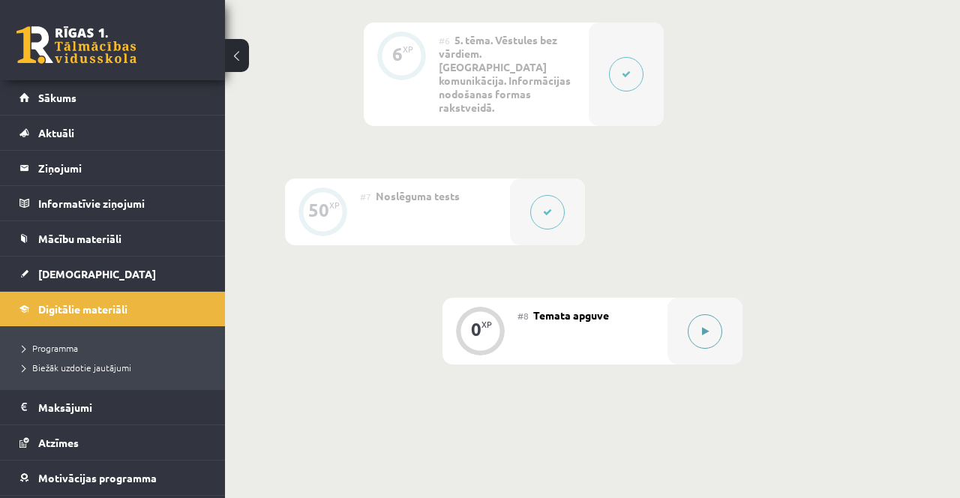
click at [700, 323] on button at bounding box center [705, 331] width 34 height 34
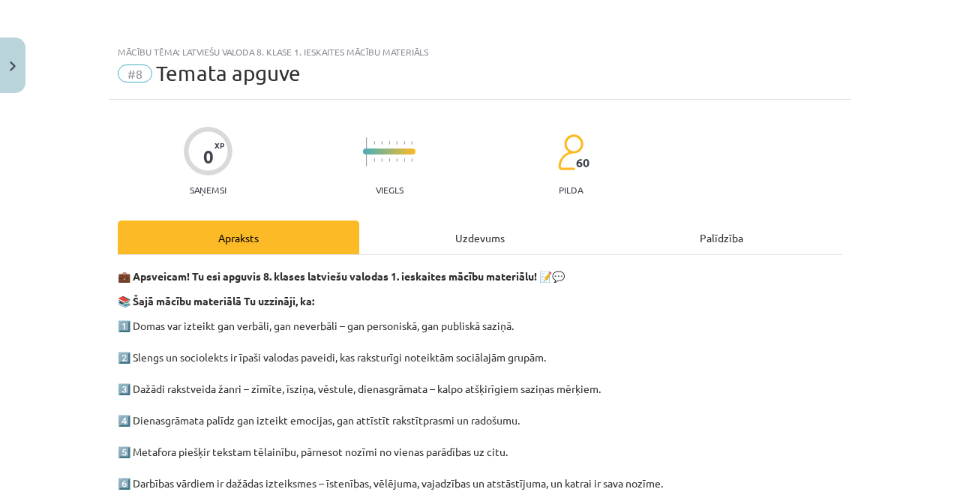
scroll to position [420, 0]
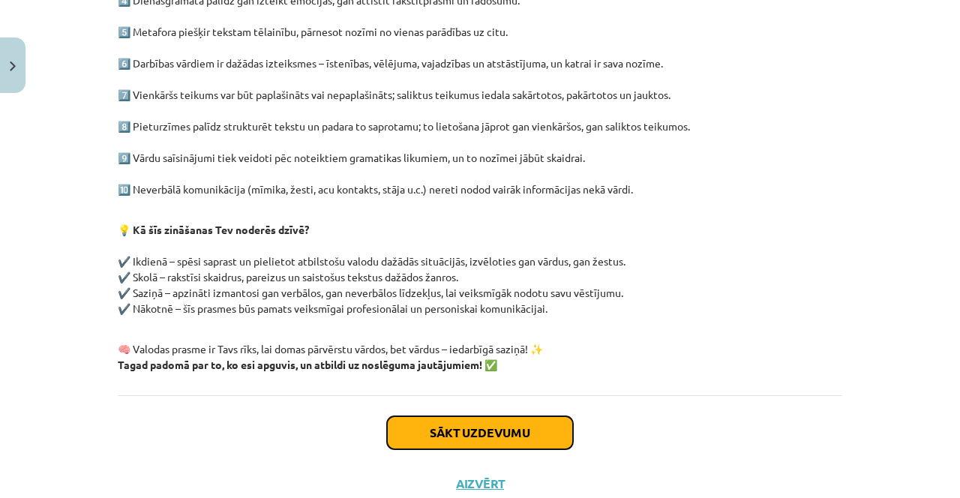
click at [419, 421] on button "Sākt uzdevumu" at bounding box center [480, 432] width 186 height 33
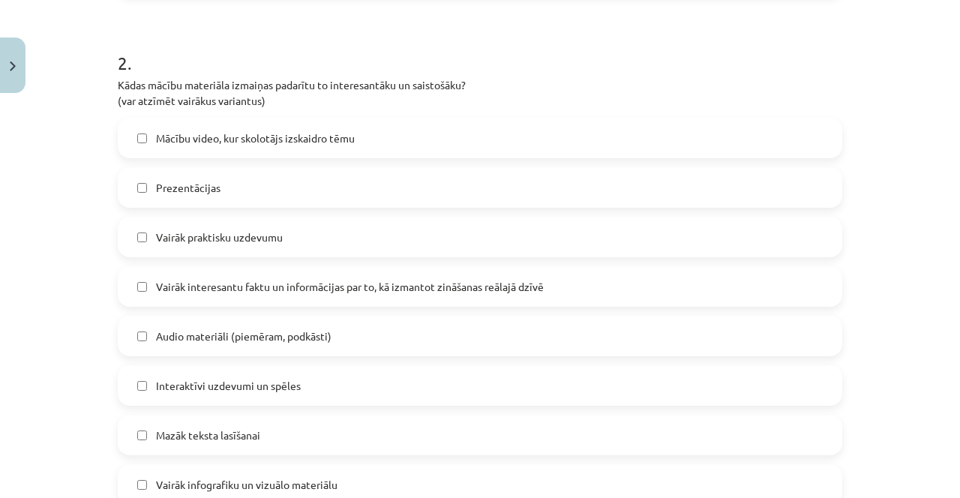
scroll to position [667, 0]
click at [173, 415] on label "Mazāk teksta lasīšanai" at bounding box center [479, 433] width 721 height 37
click at [138, 270] on label "Vairāk interesantu faktu un informācijas par to, kā izmantot zināšanas reālajā …" at bounding box center [479, 284] width 721 height 37
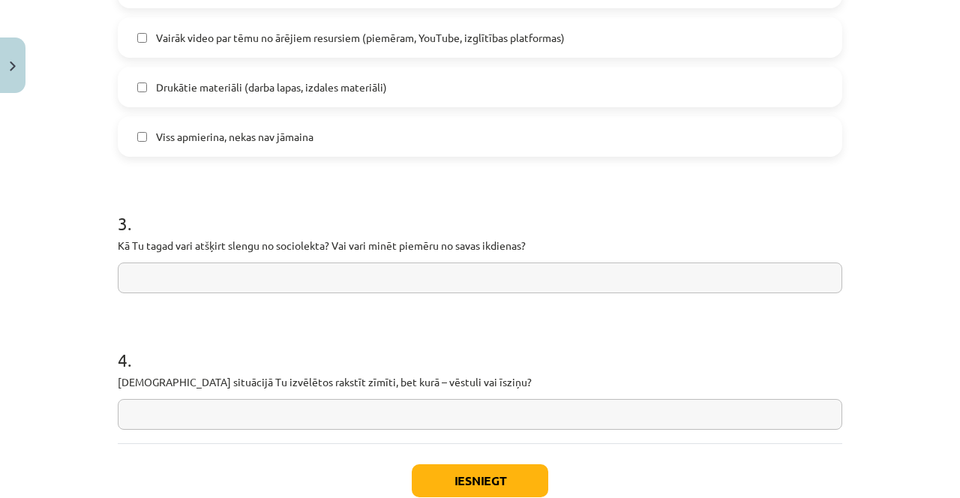
scroll to position [1210, 0]
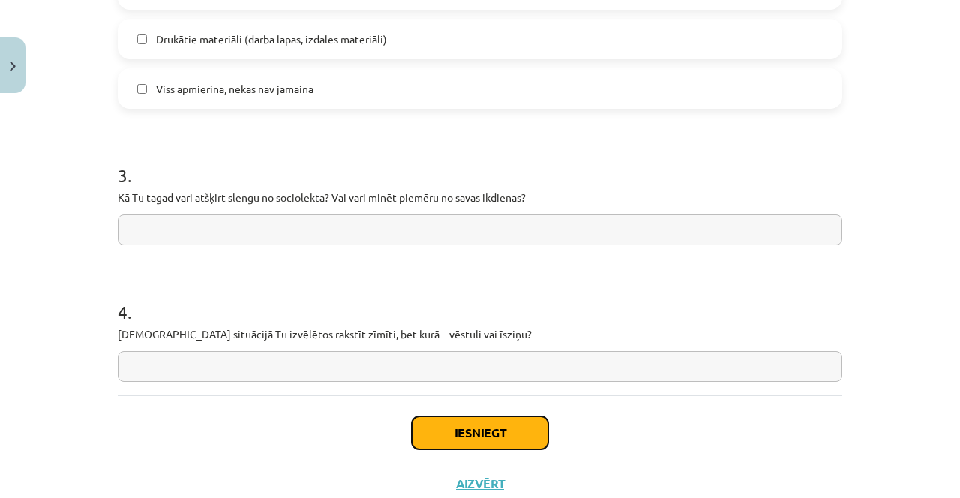
click at [451, 447] on button "Iesniegt" at bounding box center [480, 432] width 136 height 33
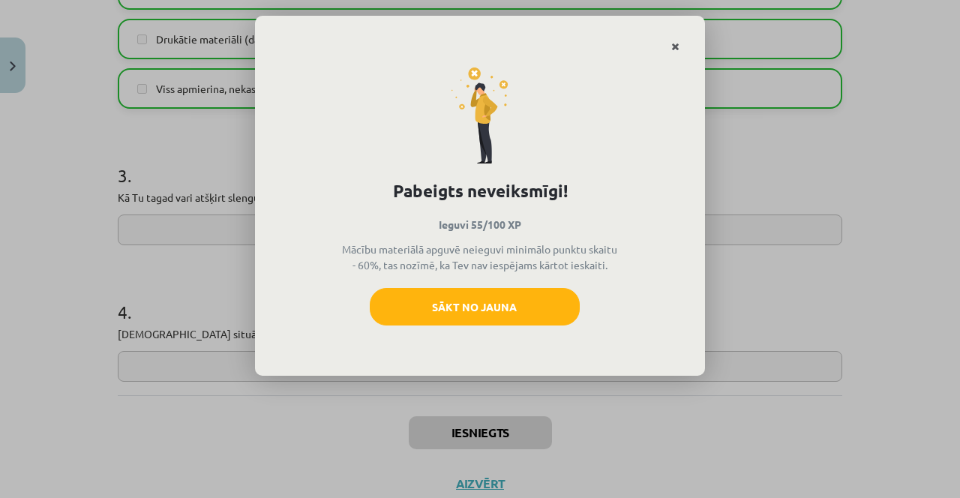
click at [678, 42] on icon "Close" at bounding box center [675, 47] width 8 height 10
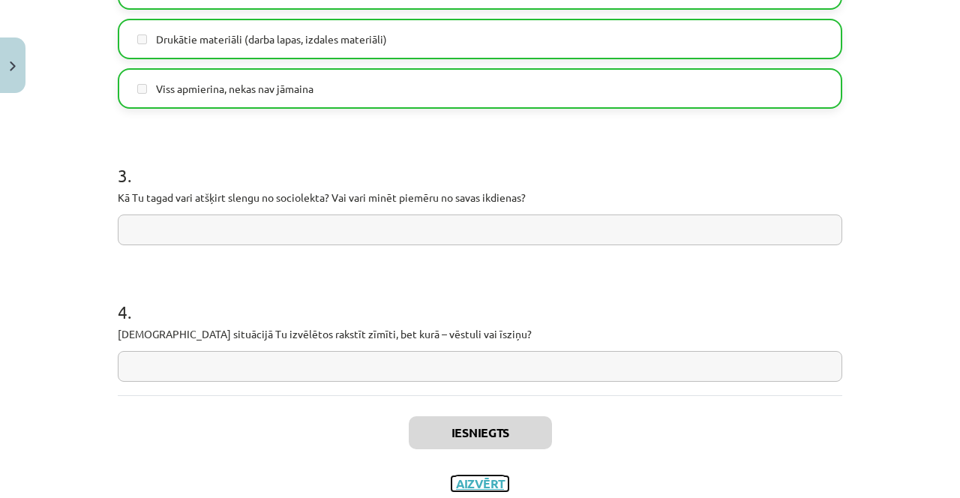
click at [470, 484] on button "Aizvērt" at bounding box center [479, 483] width 57 height 15
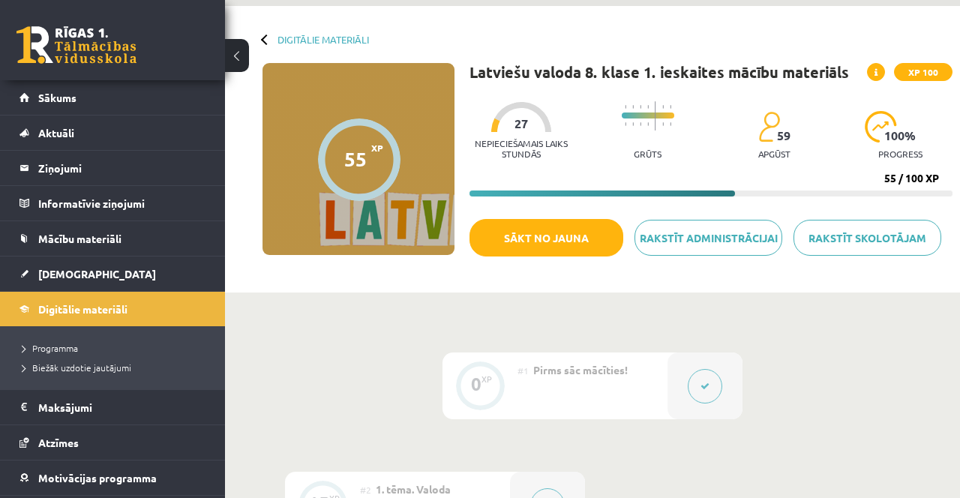
scroll to position [0, 0]
